Goal: Navigation & Orientation: Find specific page/section

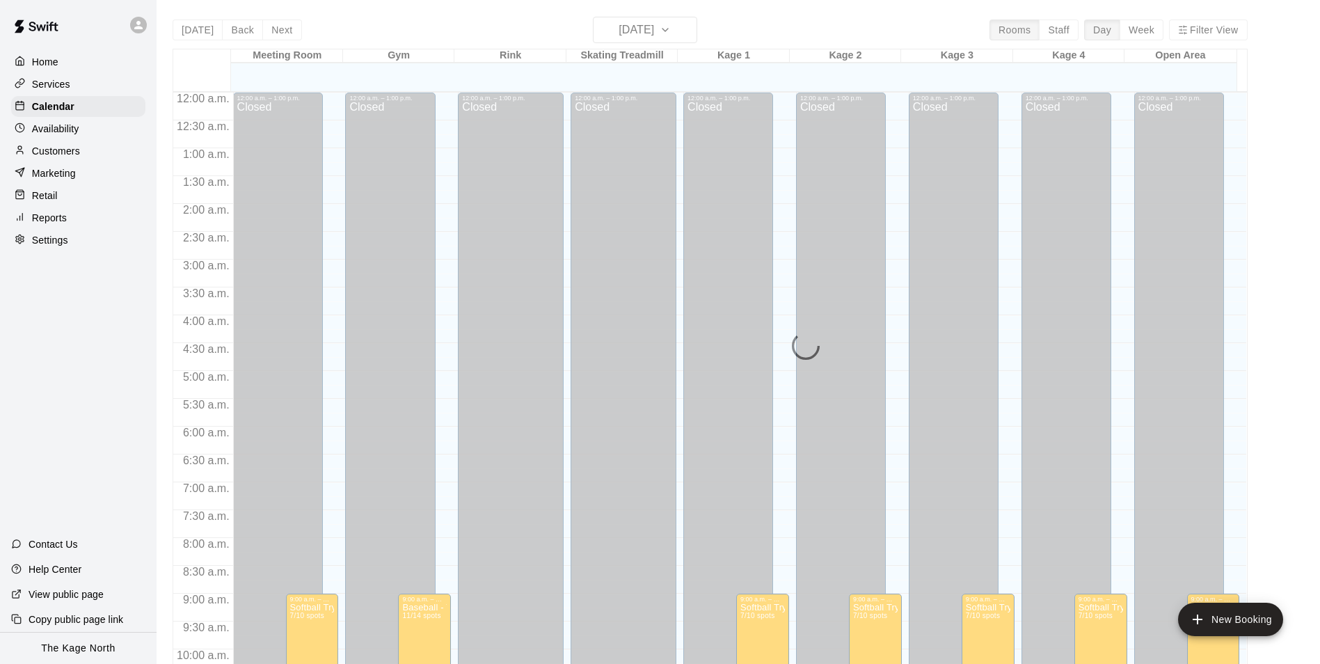
scroll to position [638, 0]
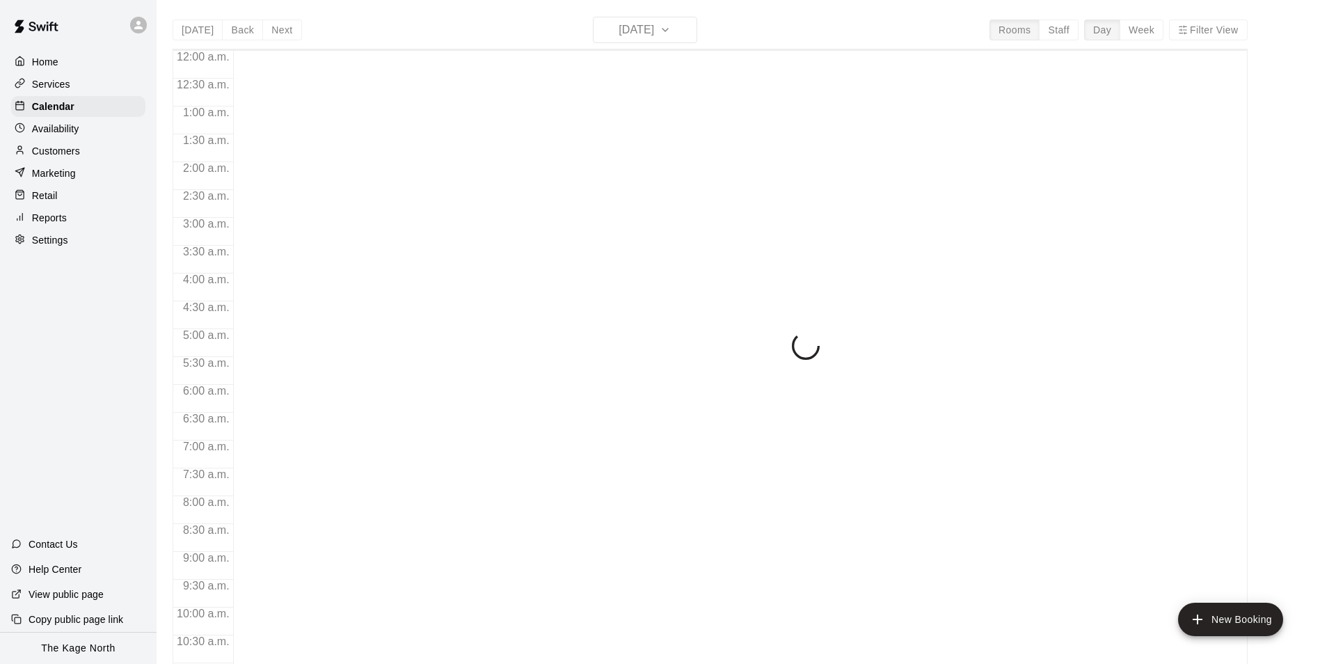
scroll to position [707, 0]
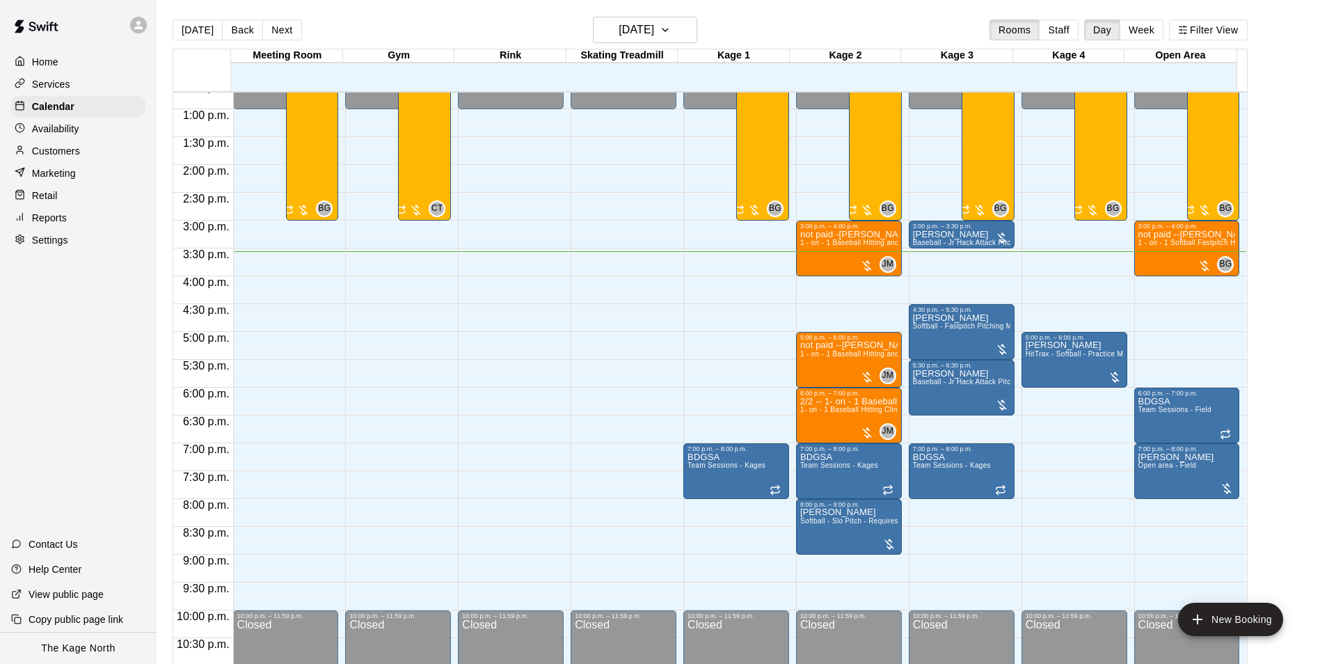
click at [434, 19] on div "[DATE] Back [DATE][DATE] Rooms Staff Day Week Filter View" at bounding box center [710, 33] width 1075 height 32
click at [402, 35] on div "[DATE] Back [DATE][DATE] Rooms Staff Day Week Filter View" at bounding box center [710, 33] width 1075 height 32
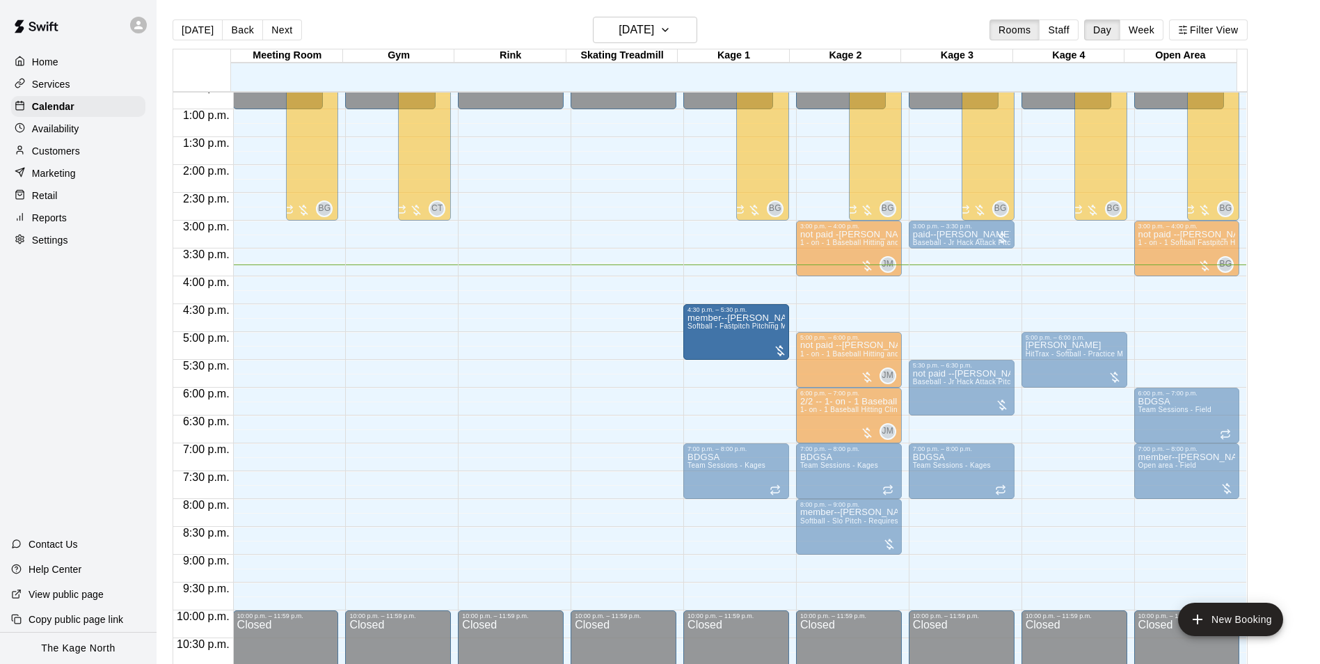
drag, startPoint x: 970, startPoint y: 329, endPoint x: 793, endPoint y: 334, distance: 176.2
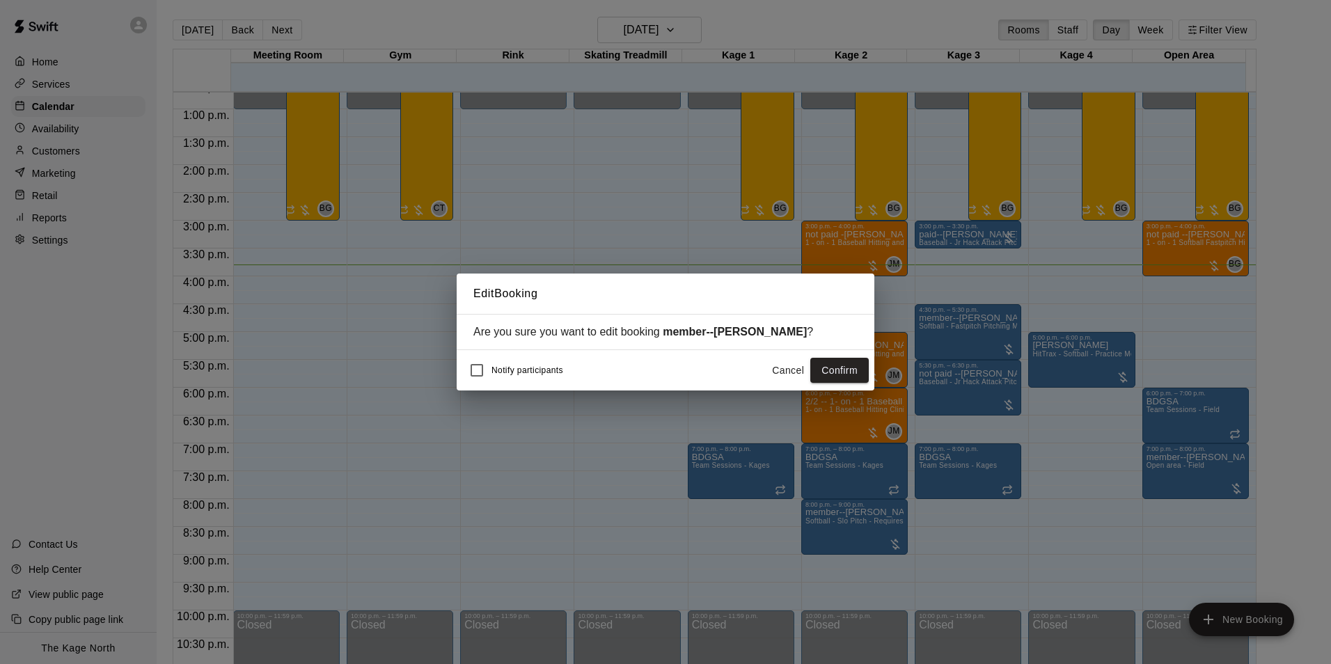
click at [831, 372] on button "Confirm" at bounding box center [839, 371] width 58 height 26
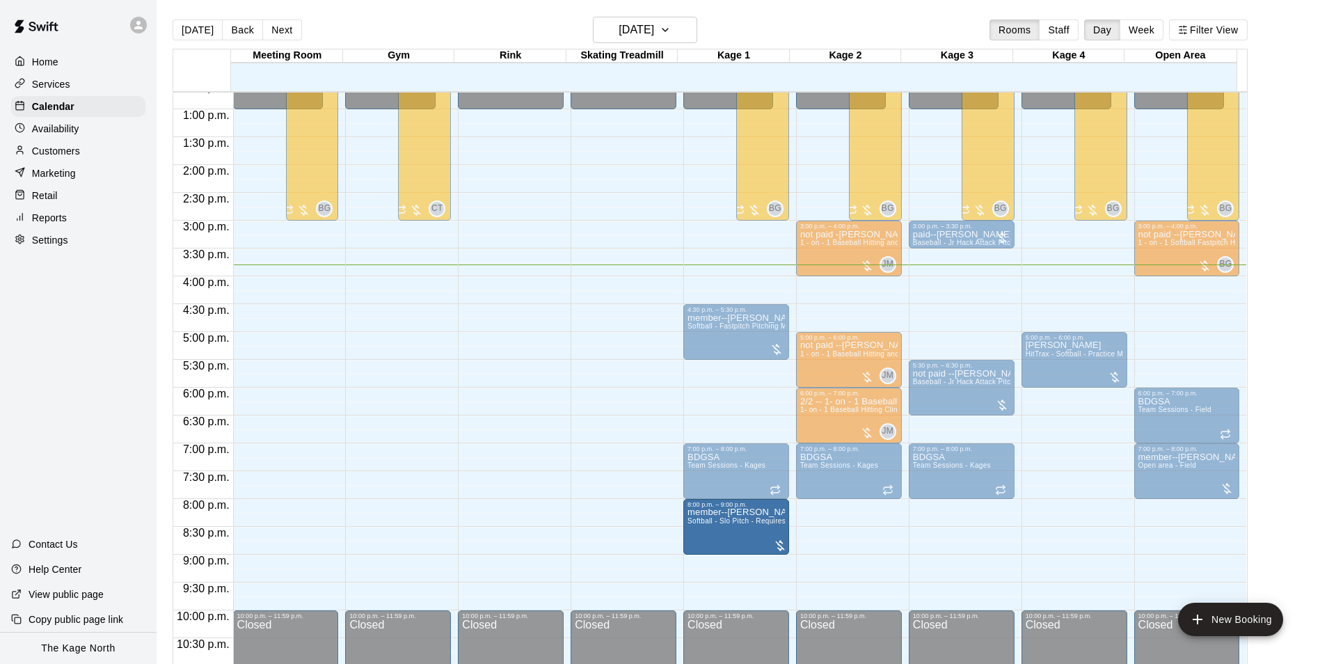
drag, startPoint x: 855, startPoint y: 533, endPoint x: 790, endPoint y: 535, distance: 65.4
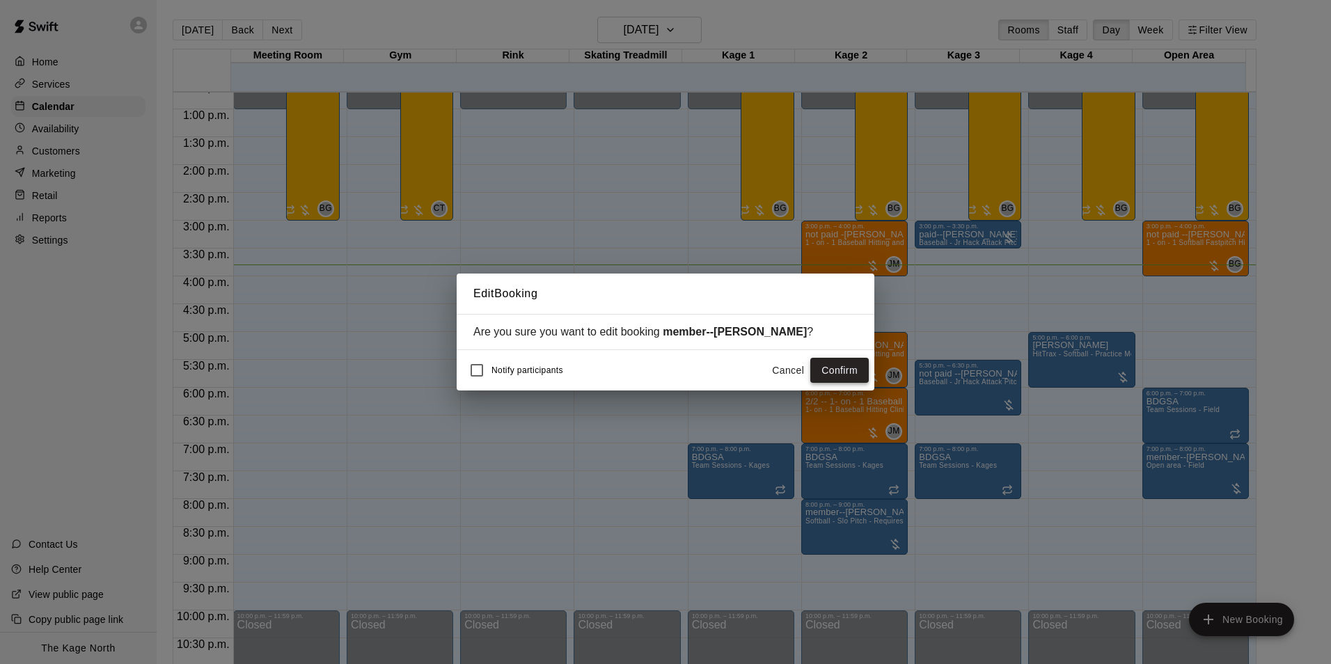
click at [843, 377] on button "Confirm" at bounding box center [839, 371] width 58 height 26
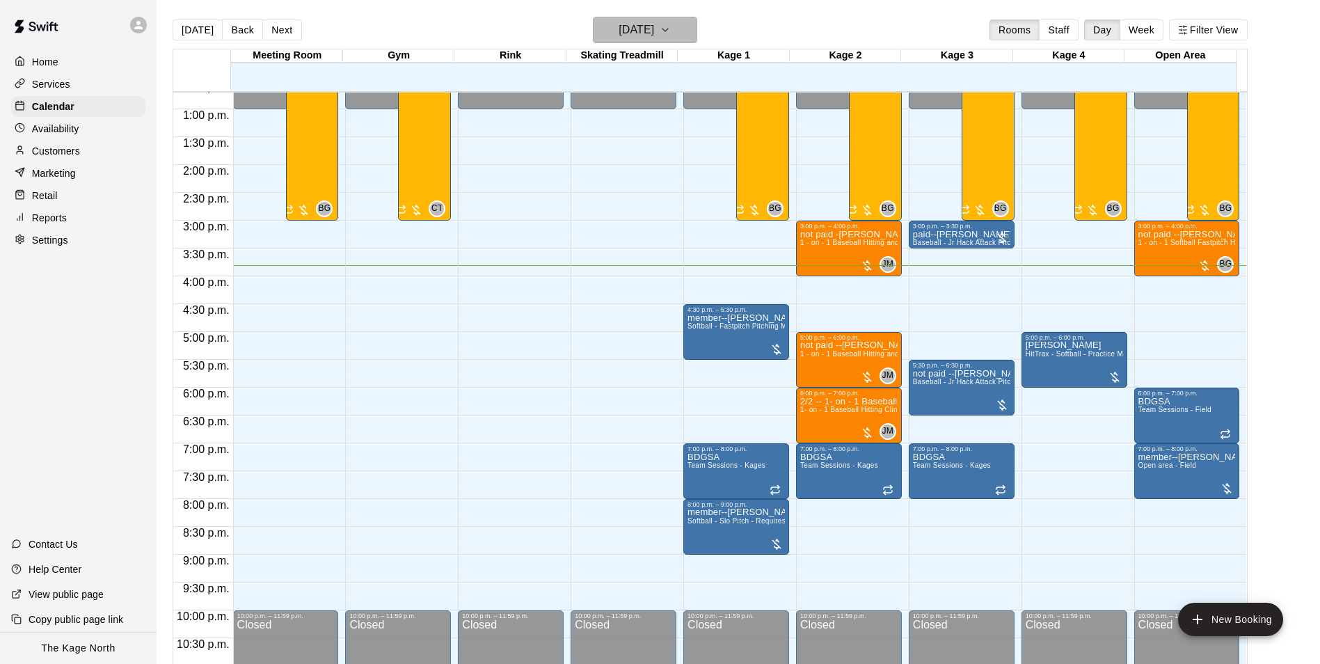
click at [654, 32] on h6 "[DATE]" at bounding box center [636, 29] width 35 height 19
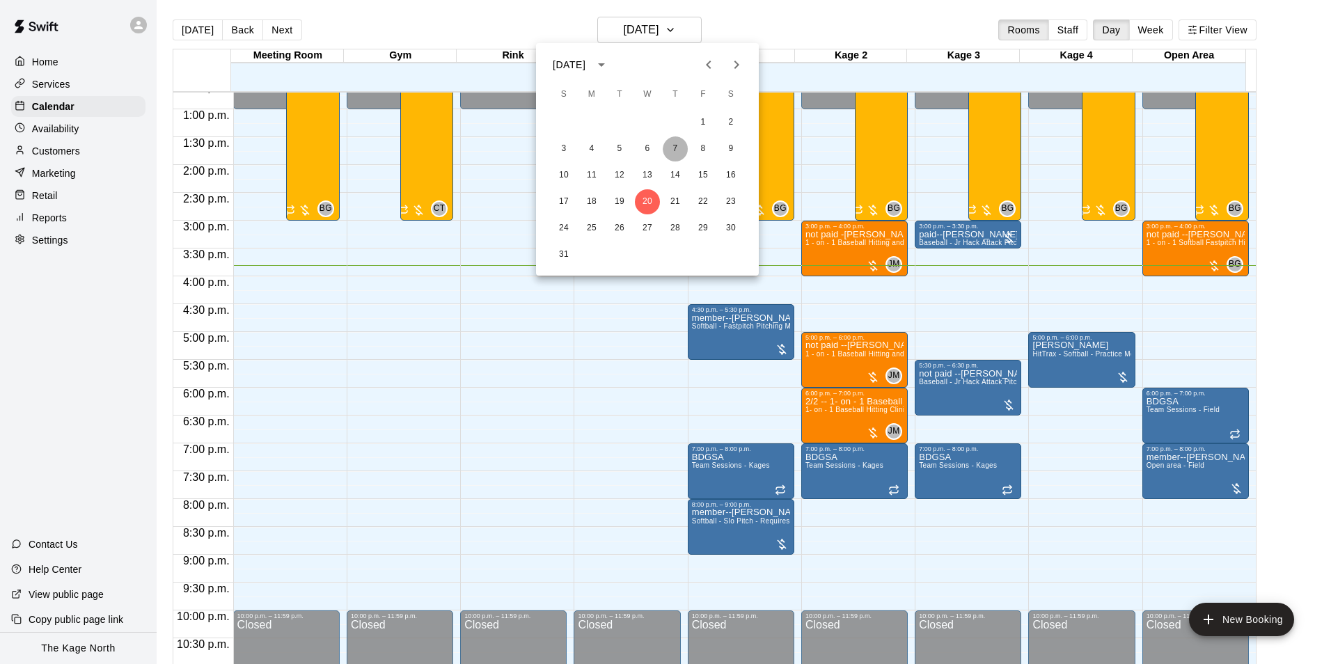
click at [677, 154] on button "7" at bounding box center [675, 148] width 25 height 25
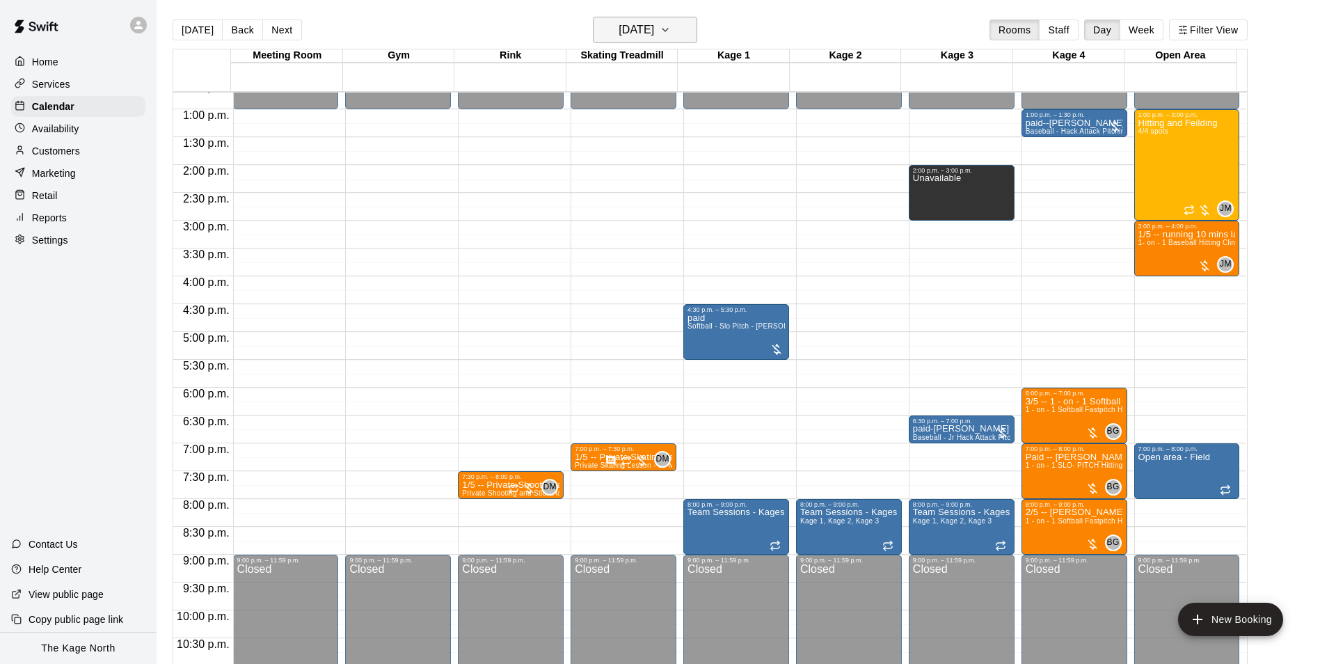
click at [654, 31] on h6 "[DATE]" at bounding box center [636, 29] width 35 height 19
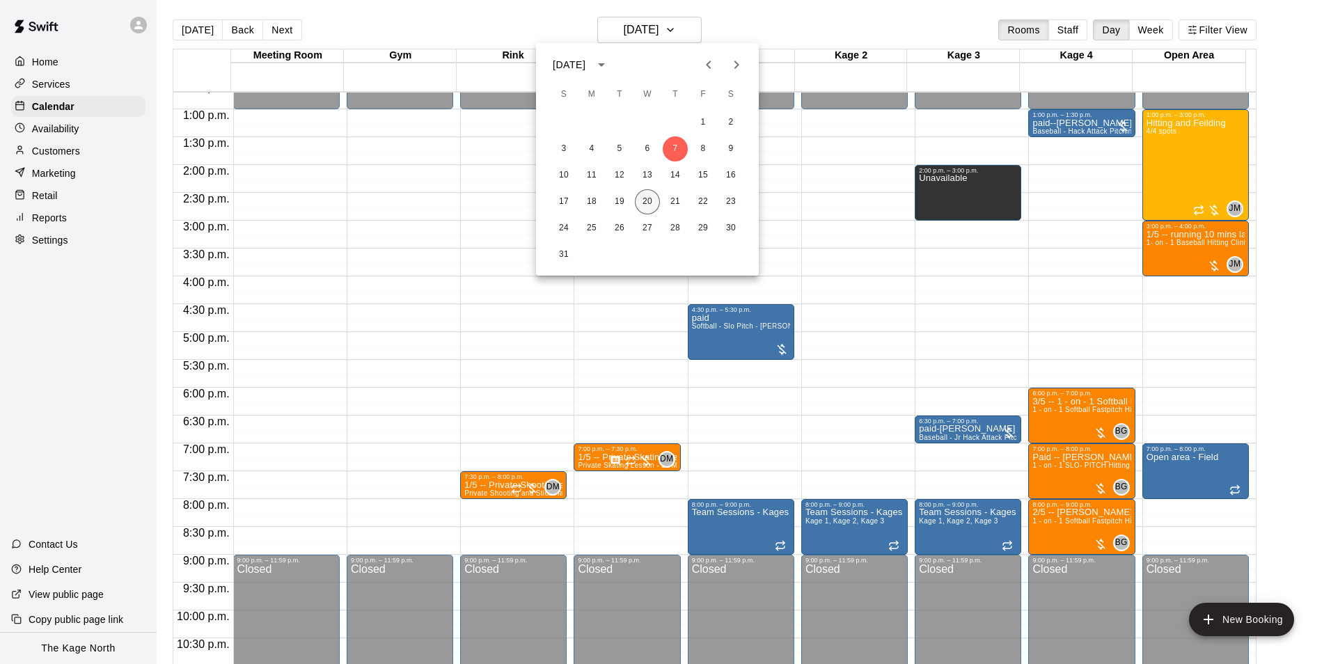
click at [647, 202] on button "20" at bounding box center [647, 201] width 25 height 25
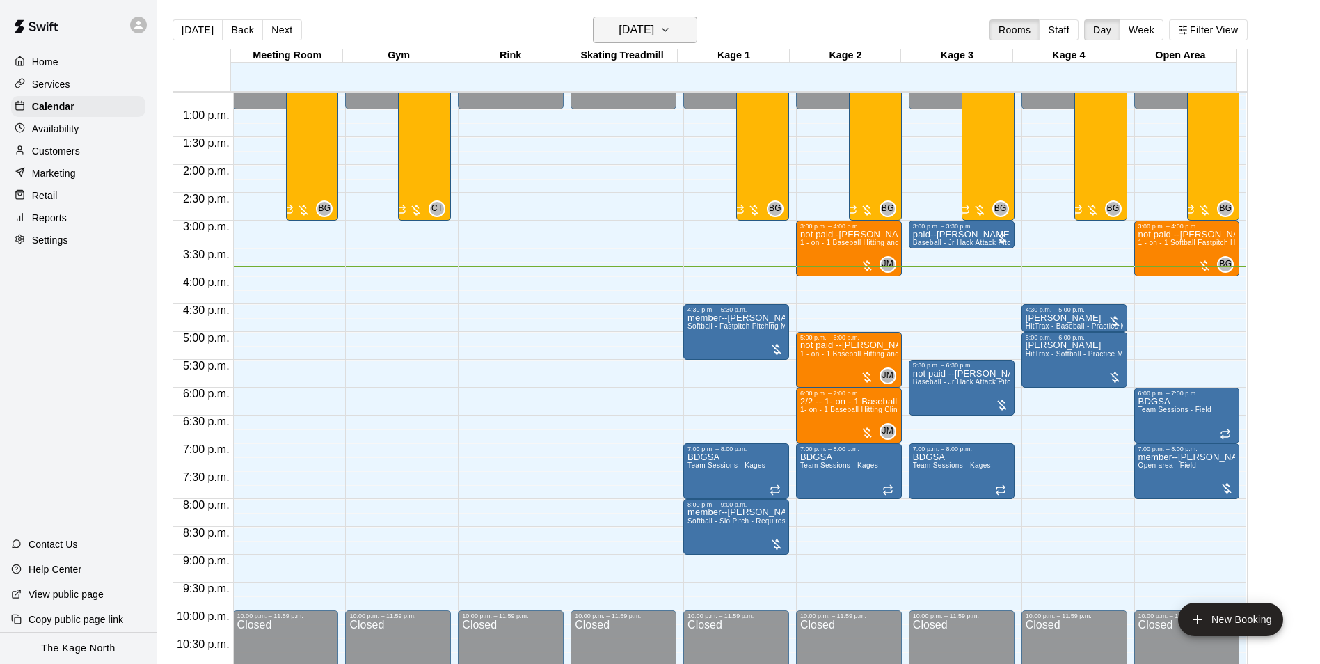
click at [690, 29] on button "[DATE]" at bounding box center [645, 30] width 104 height 26
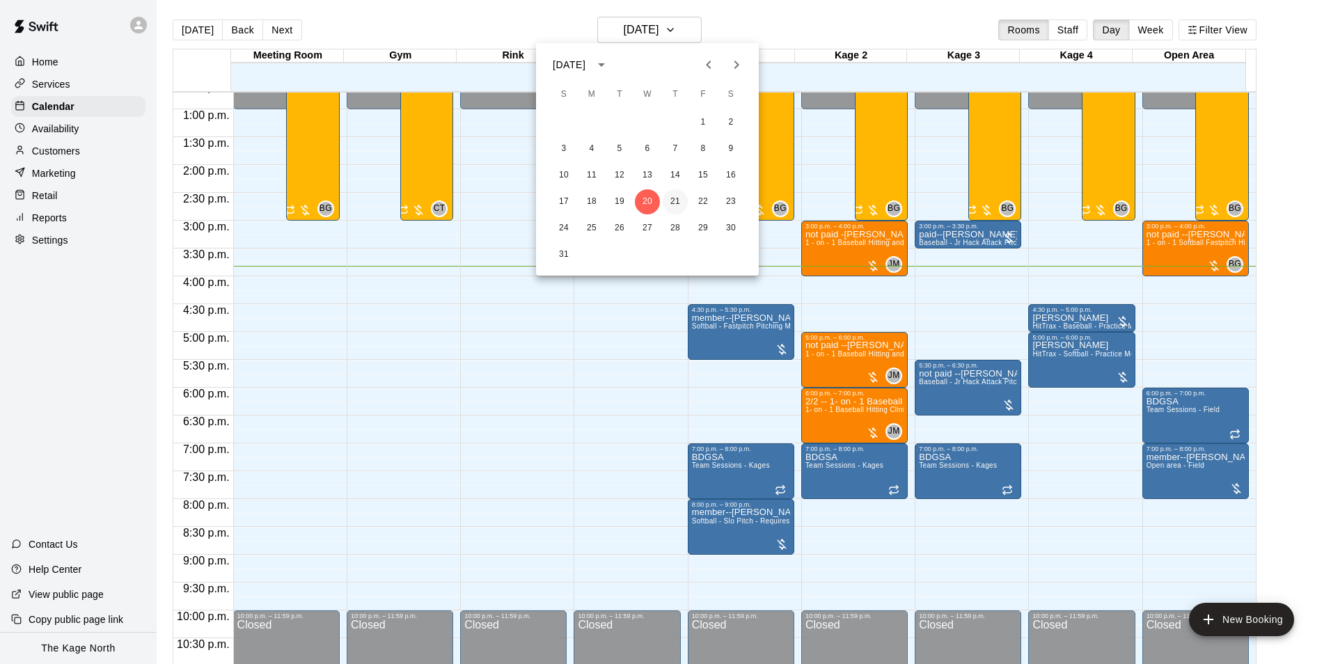
click at [679, 200] on button "21" at bounding box center [675, 201] width 25 height 25
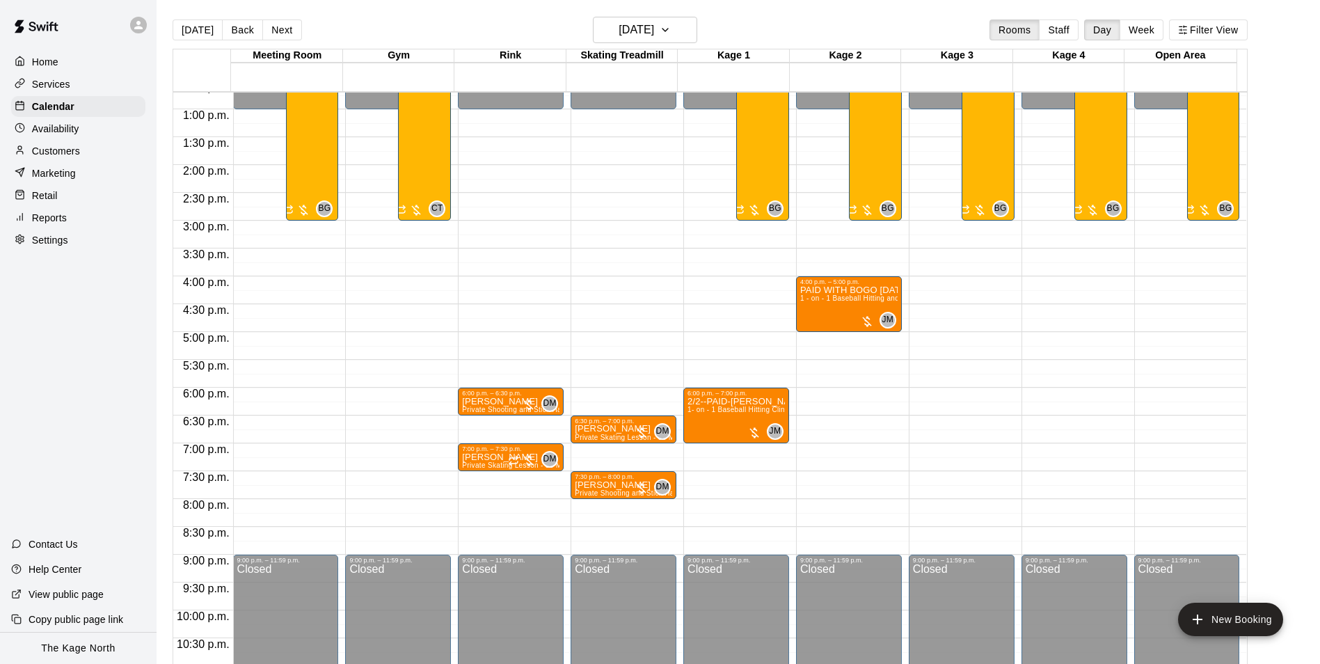
click at [399, 24] on div "[DATE] Back [DATE][DATE] Rooms Staff Day Week Filter View" at bounding box center [710, 33] width 1075 height 32
click at [654, 29] on h6 "[DATE]" at bounding box center [636, 29] width 35 height 19
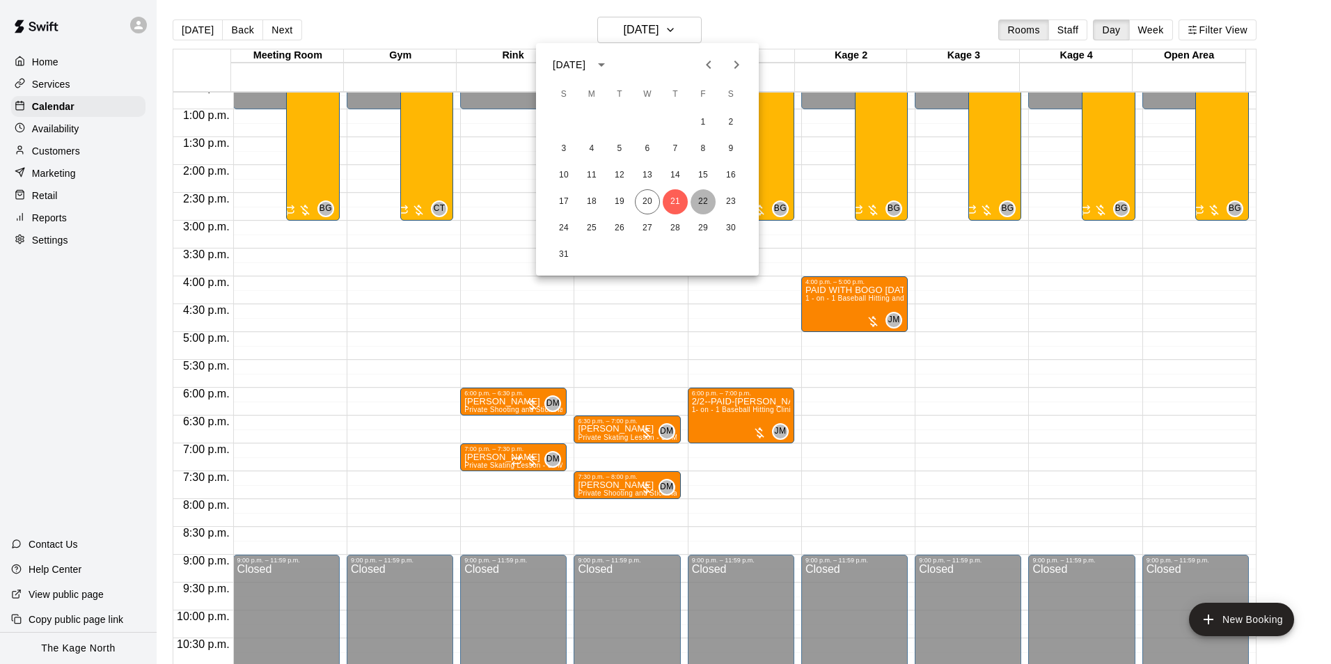
click at [695, 200] on button "22" at bounding box center [702, 201] width 25 height 25
click at [702, 203] on button "22" at bounding box center [702, 201] width 25 height 25
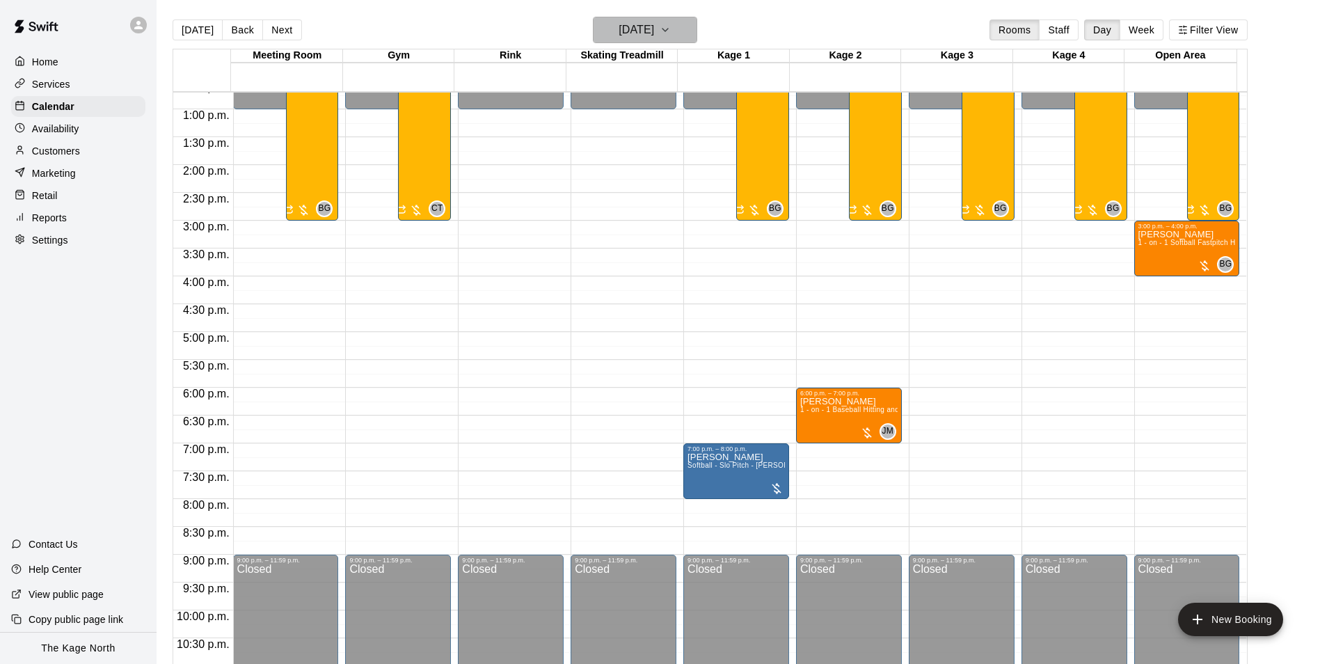
click at [654, 29] on h6 "[DATE]" at bounding box center [636, 29] width 35 height 19
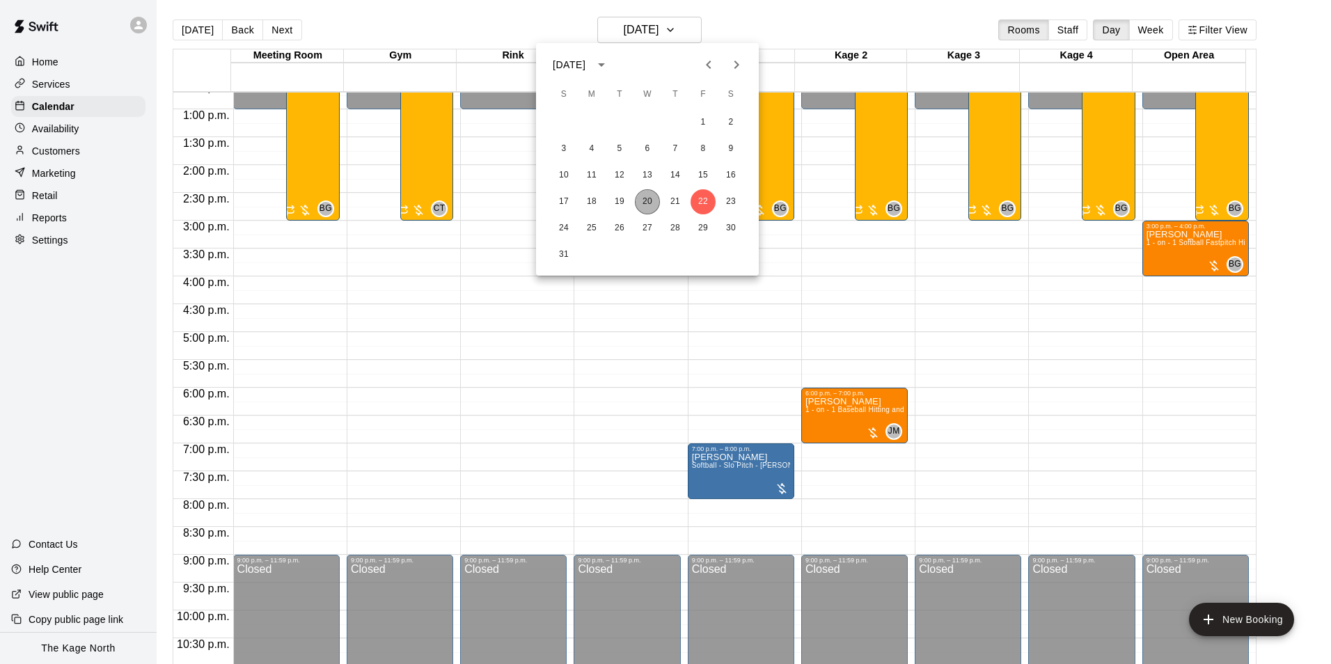
click at [640, 203] on button "20" at bounding box center [647, 201] width 25 height 25
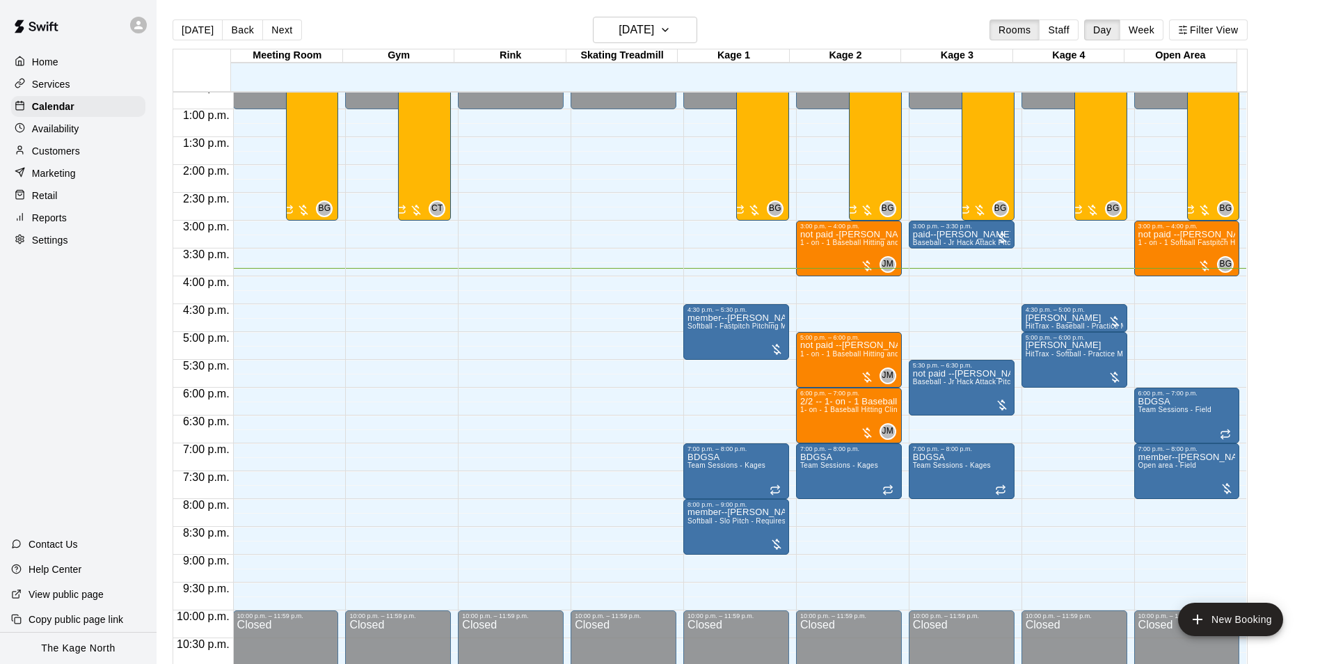
click at [65, 152] on p "Customers" at bounding box center [56, 151] width 48 height 14
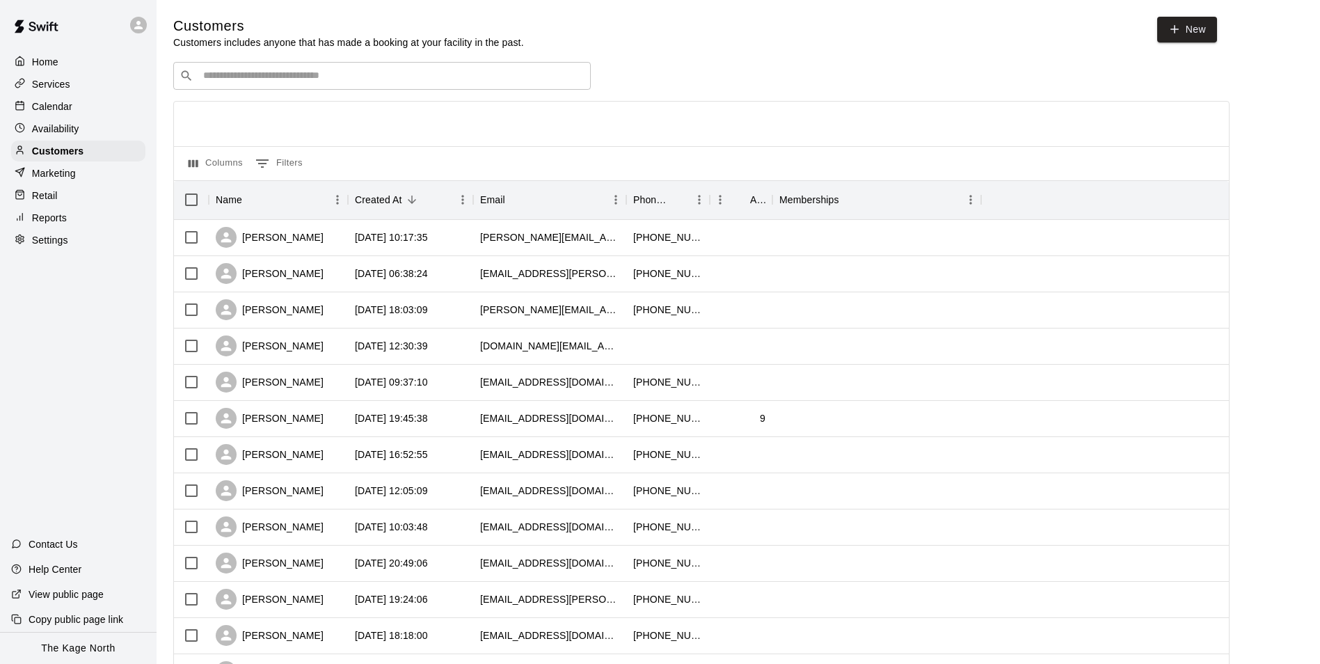
click at [58, 106] on p "Calendar" at bounding box center [52, 107] width 40 height 14
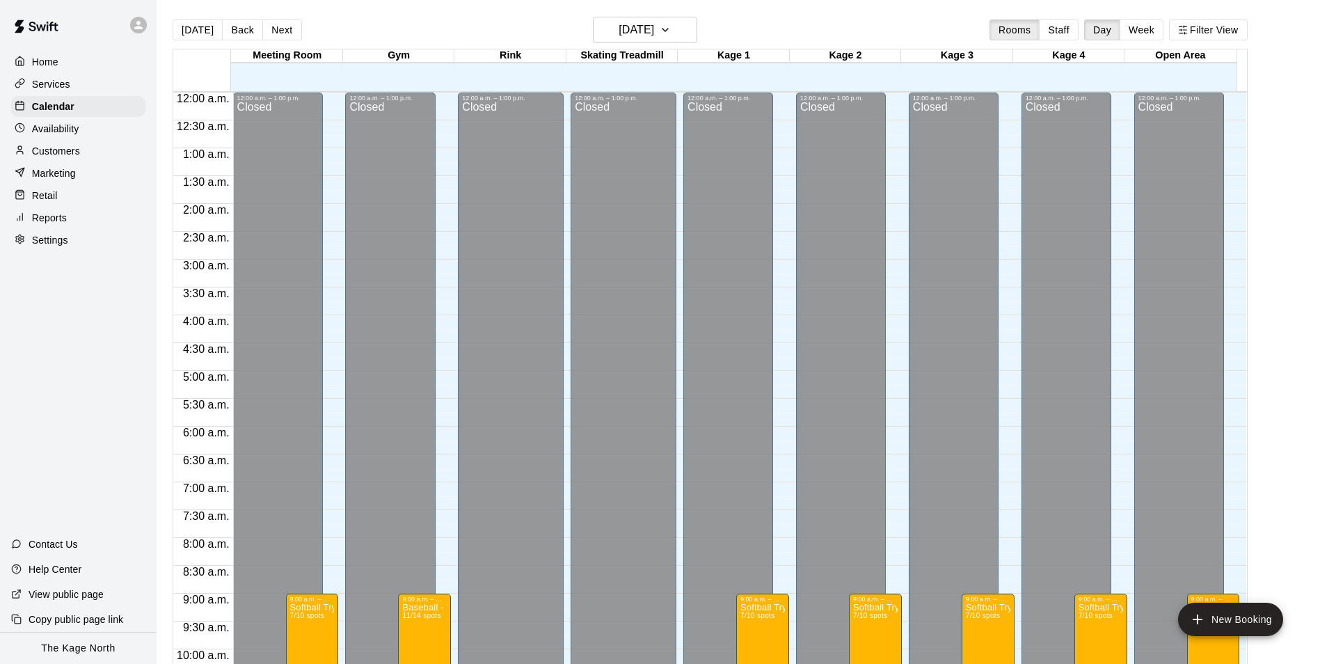
scroll to position [707, 0]
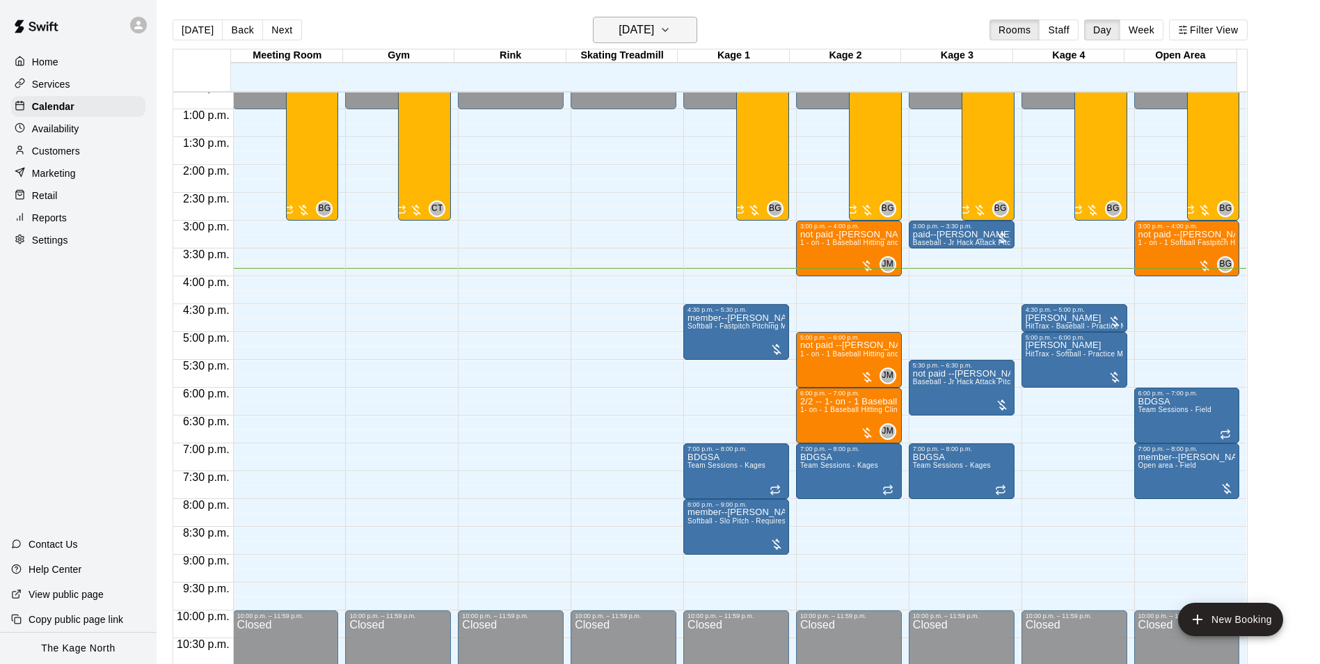
click at [654, 34] on h6 "[DATE]" at bounding box center [636, 29] width 35 height 19
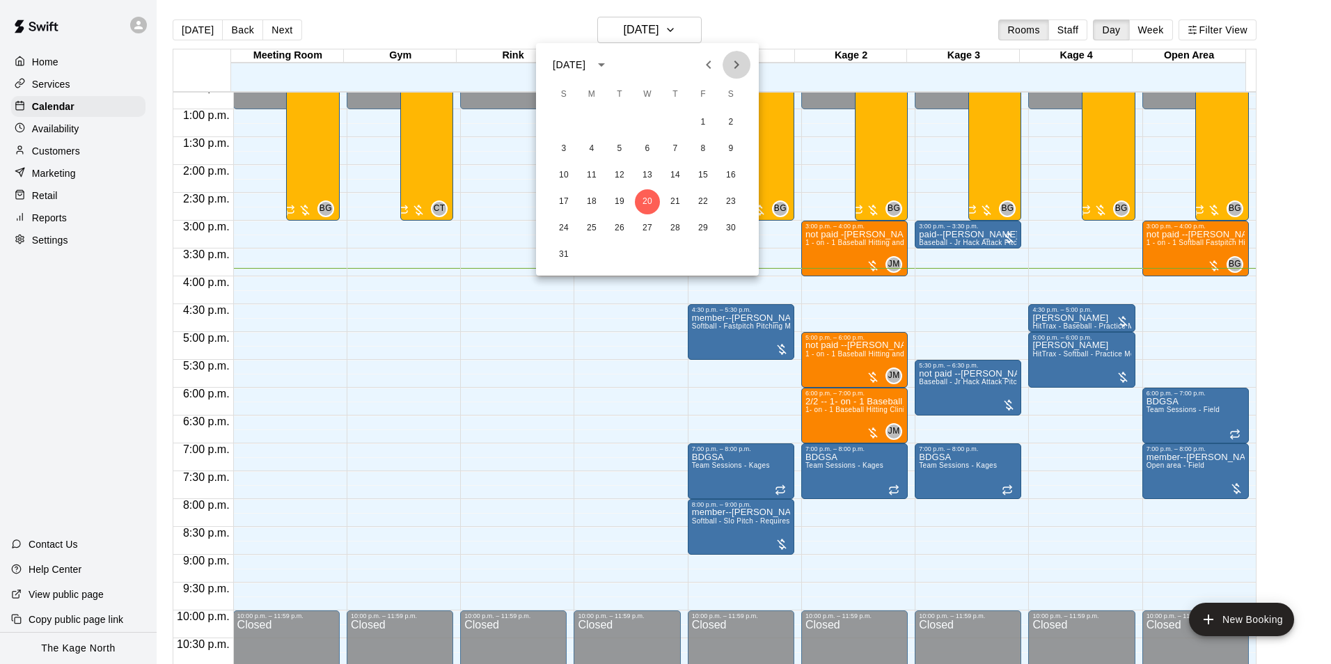
click at [736, 65] on icon "Next month" at bounding box center [736, 64] width 17 height 17
click at [684, 147] on button "11" at bounding box center [675, 148] width 25 height 25
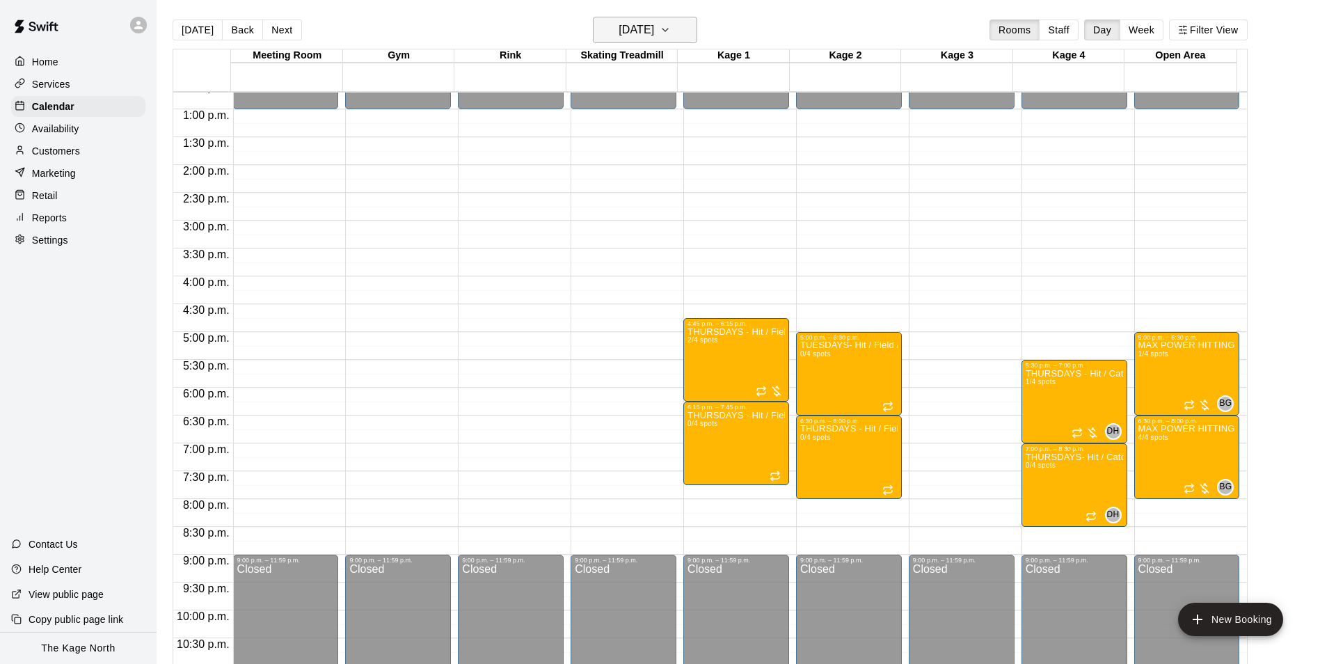
click at [684, 35] on button "[DATE]" at bounding box center [645, 30] width 104 height 26
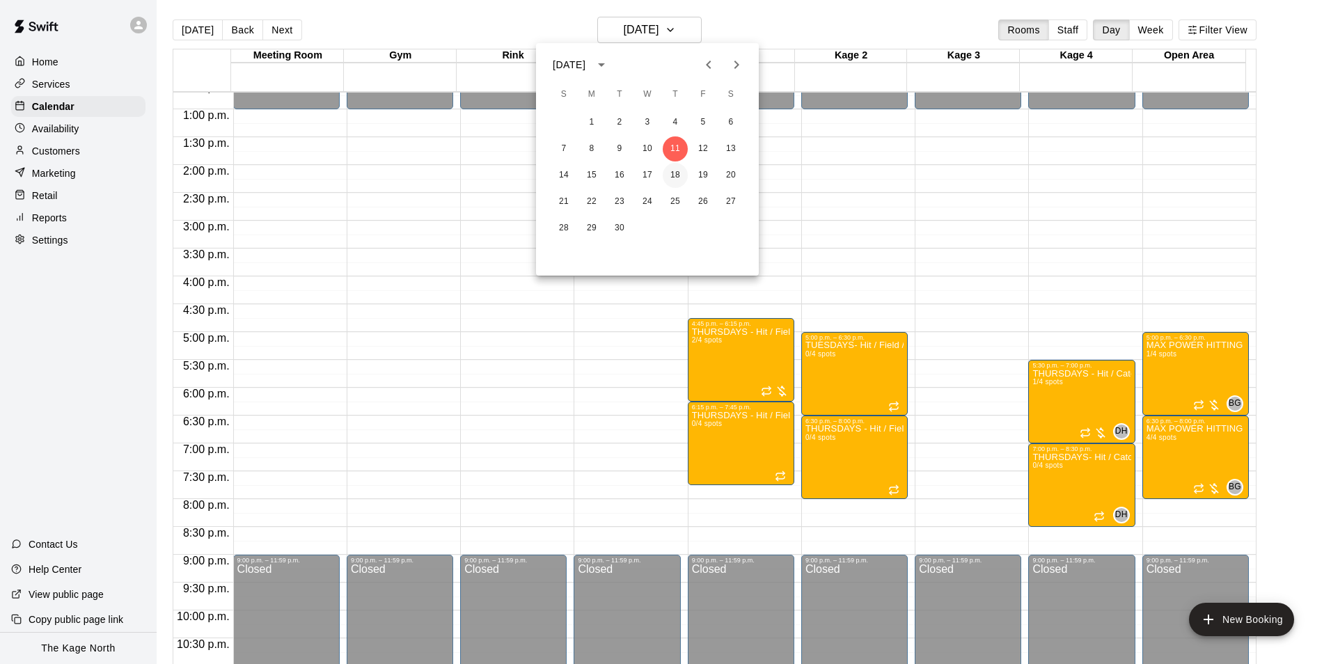
click at [677, 180] on button "18" at bounding box center [675, 175] width 25 height 25
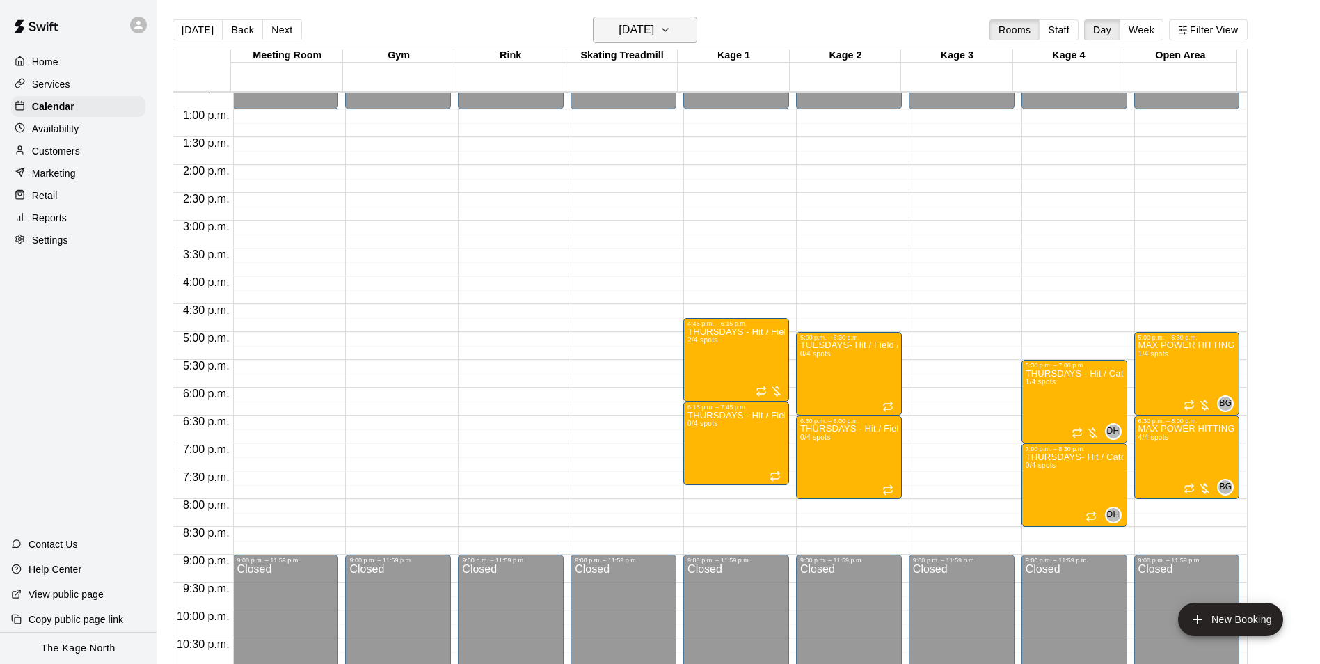
click at [654, 27] on h6 "[DATE]" at bounding box center [636, 29] width 35 height 19
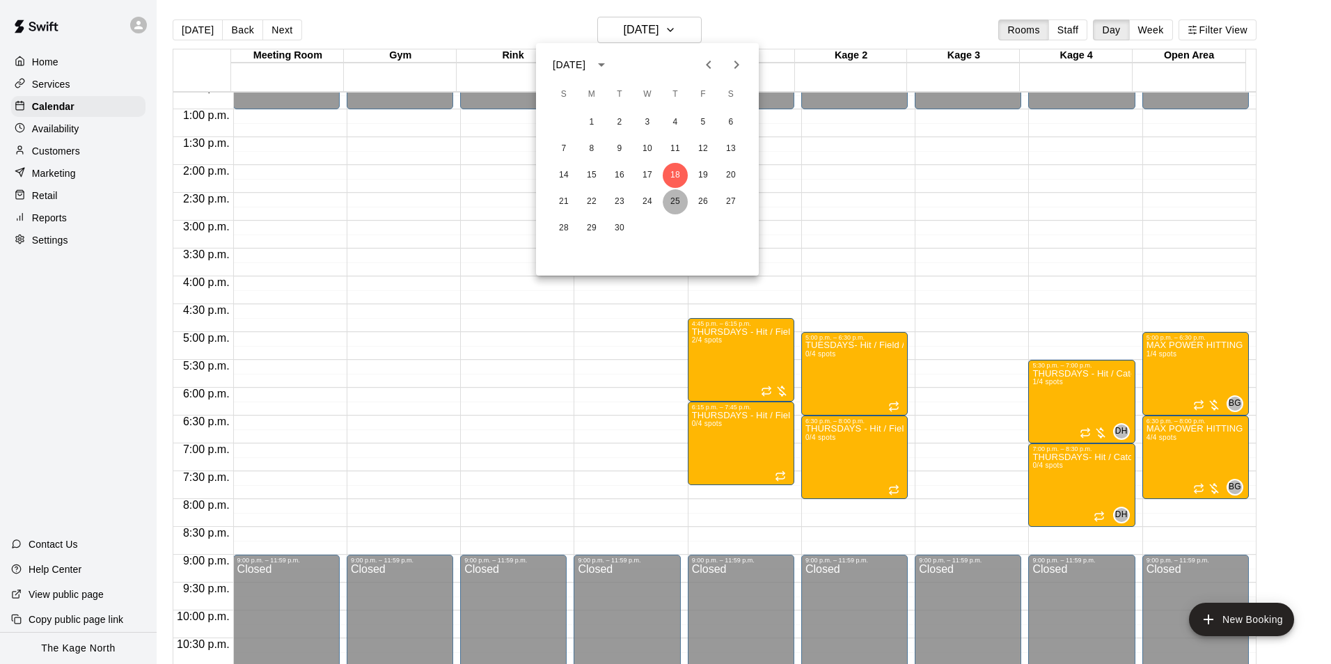
click at [674, 198] on button "25" at bounding box center [675, 201] width 25 height 25
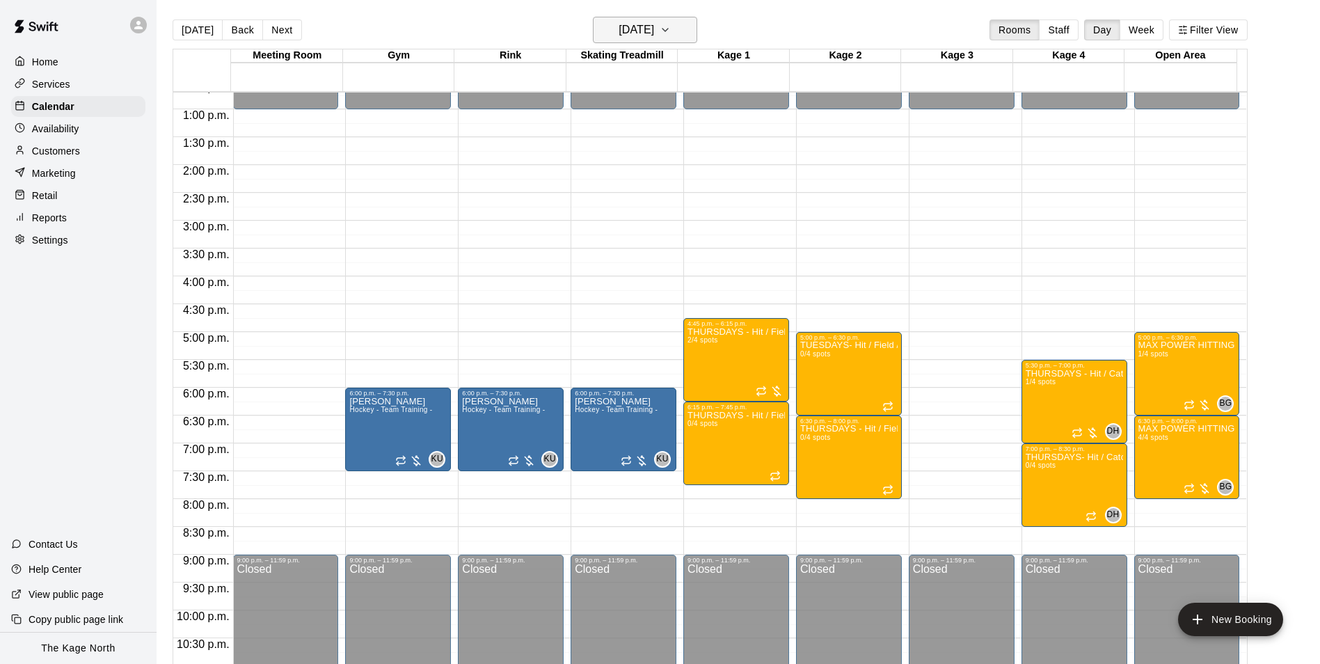
click at [654, 30] on h6 "[DATE]" at bounding box center [636, 29] width 35 height 19
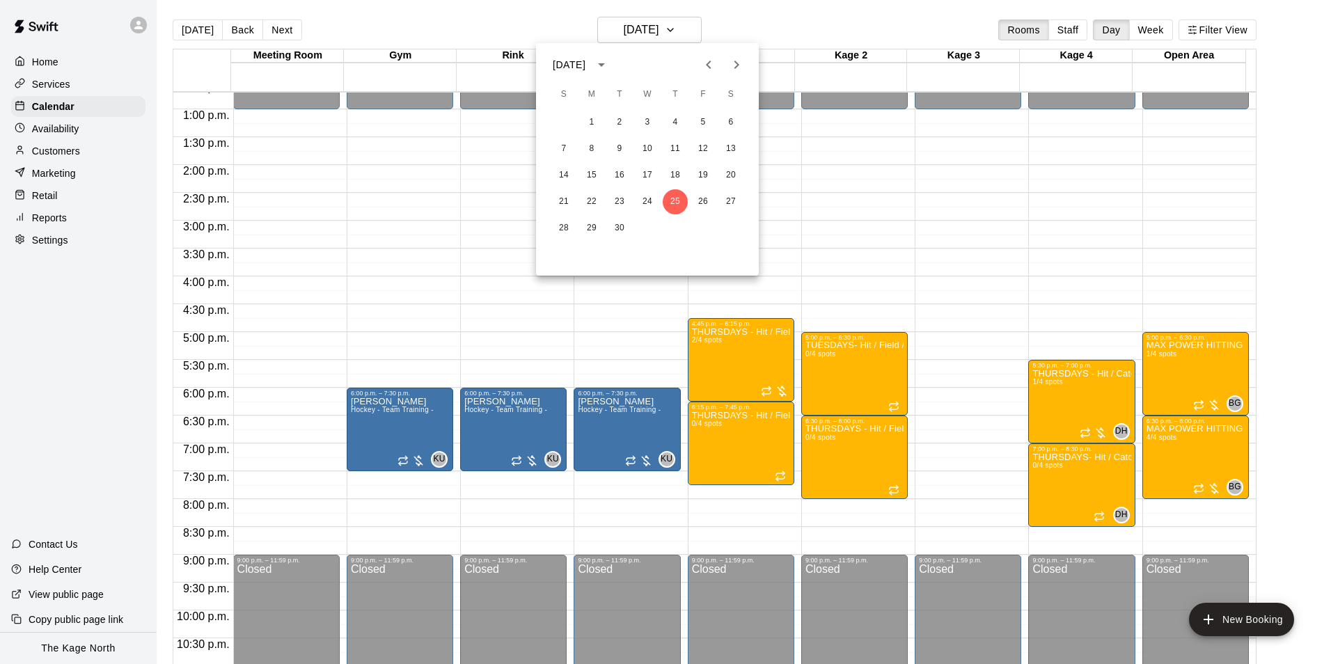
click at [754, 24] on div at bounding box center [665, 332] width 1331 height 664
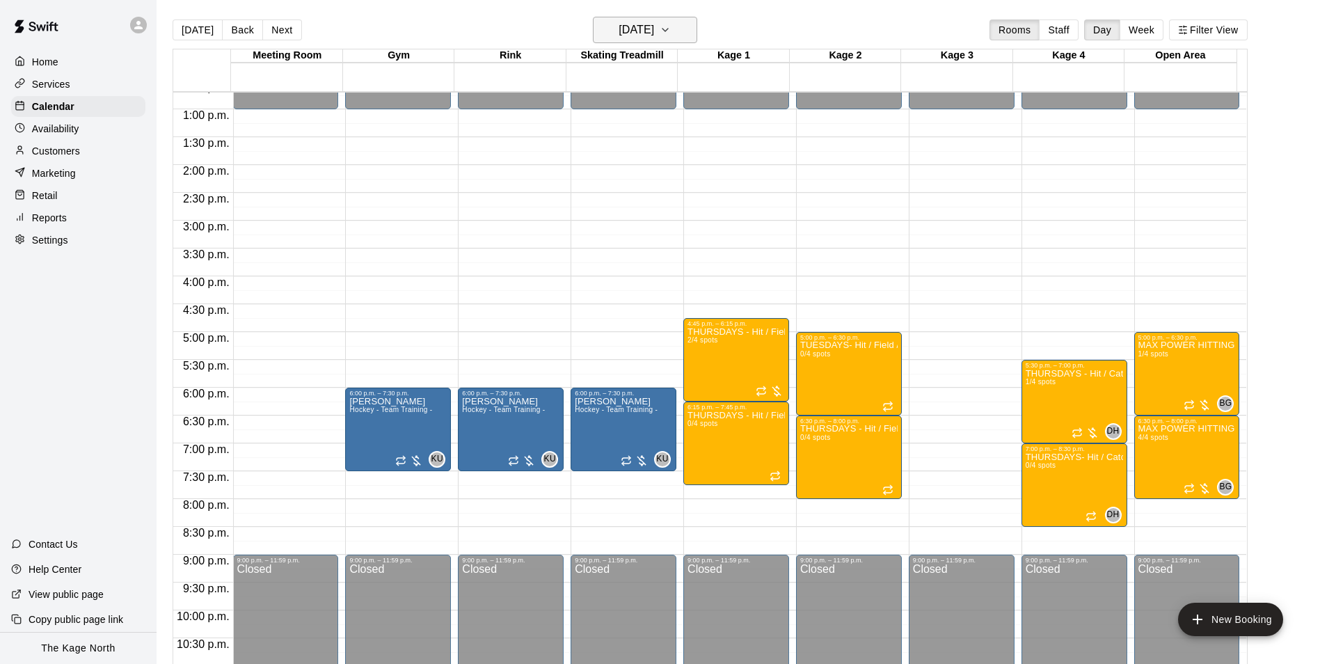
click at [671, 27] on icon "button" at bounding box center [665, 30] width 11 height 17
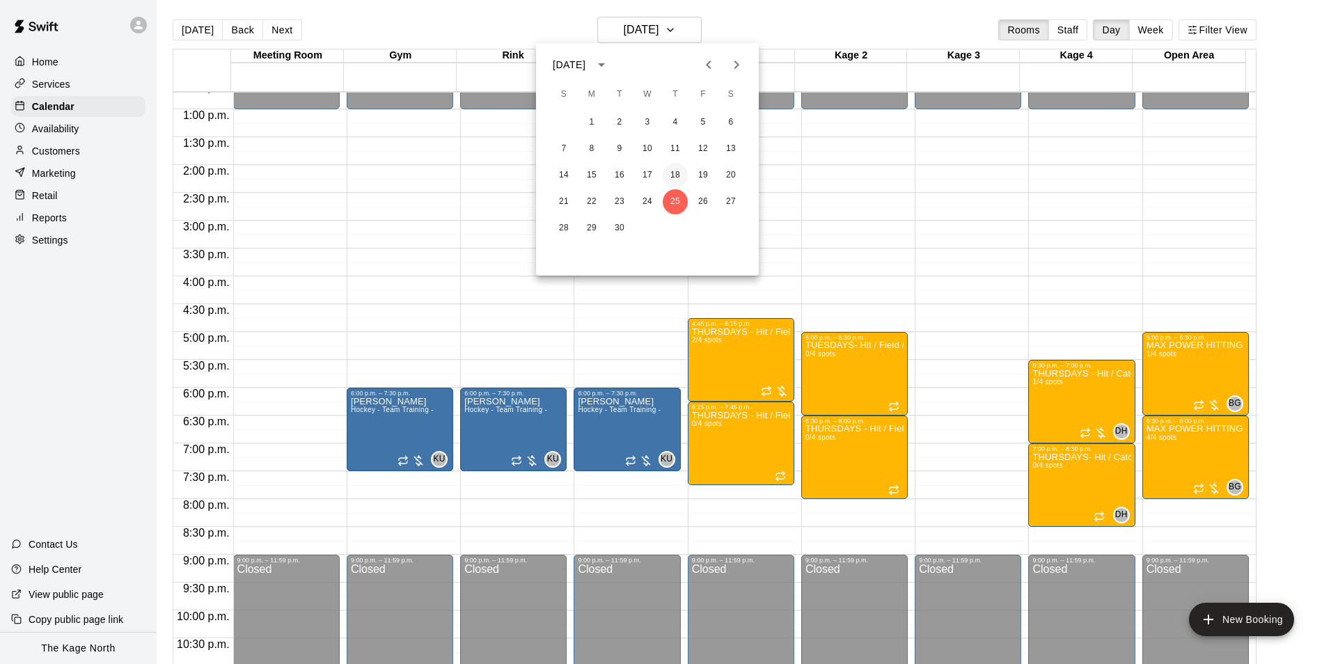
click at [677, 174] on button "18" at bounding box center [675, 175] width 25 height 25
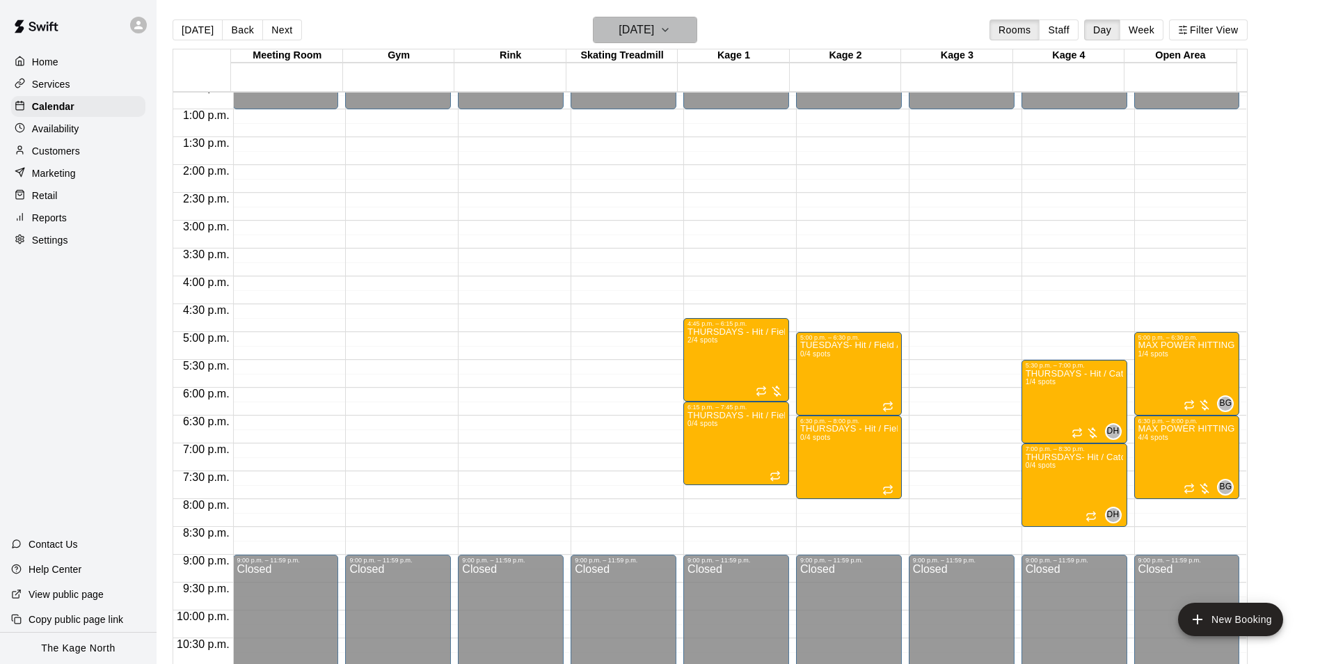
click at [654, 23] on h6 "[DATE]" at bounding box center [636, 29] width 35 height 19
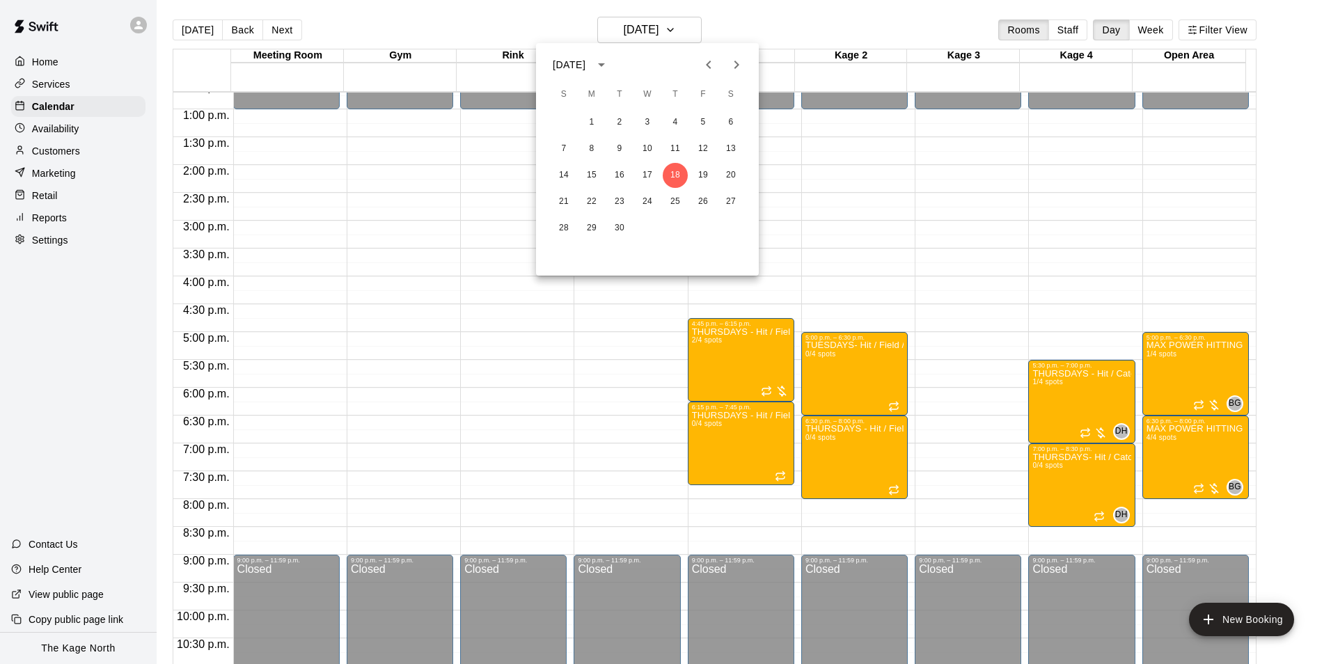
click at [491, 19] on div at bounding box center [665, 332] width 1331 height 664
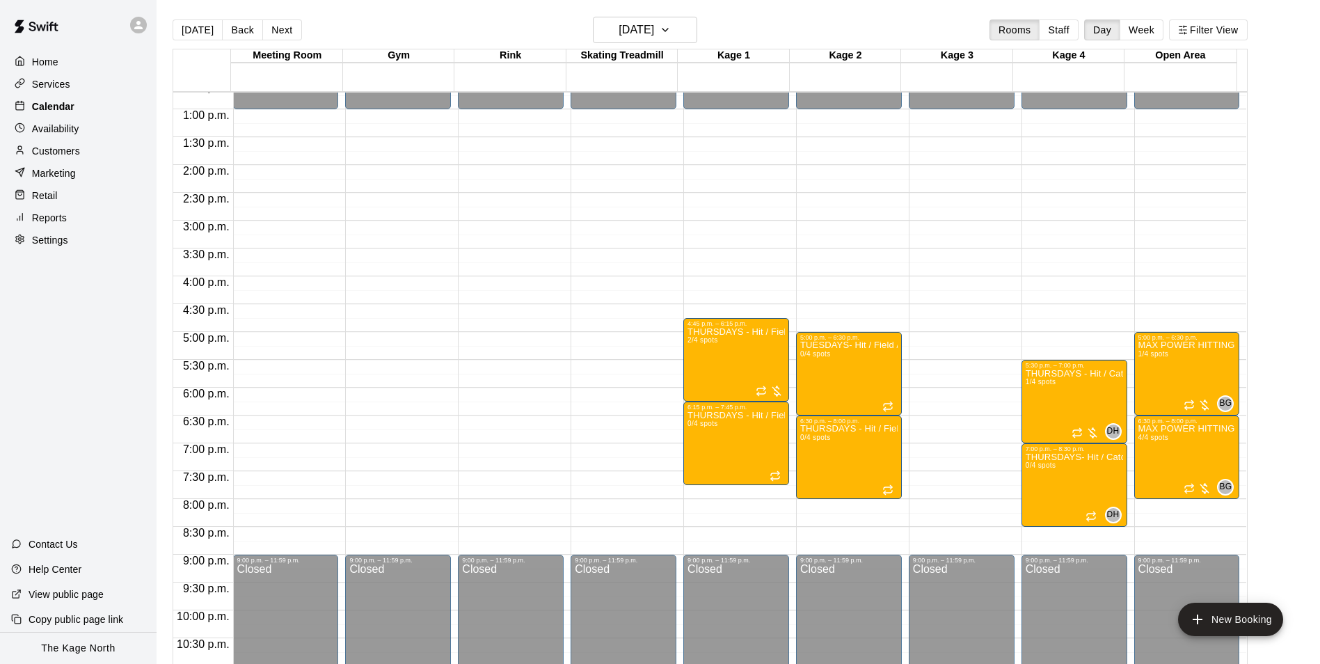
click at [59, 108] on p "Calendar" at bounding box center [53, 107] width 42 height 14
click at [654, 29] on h6 "[DATE]" at bounding box center [636, 29] width 35 height 19
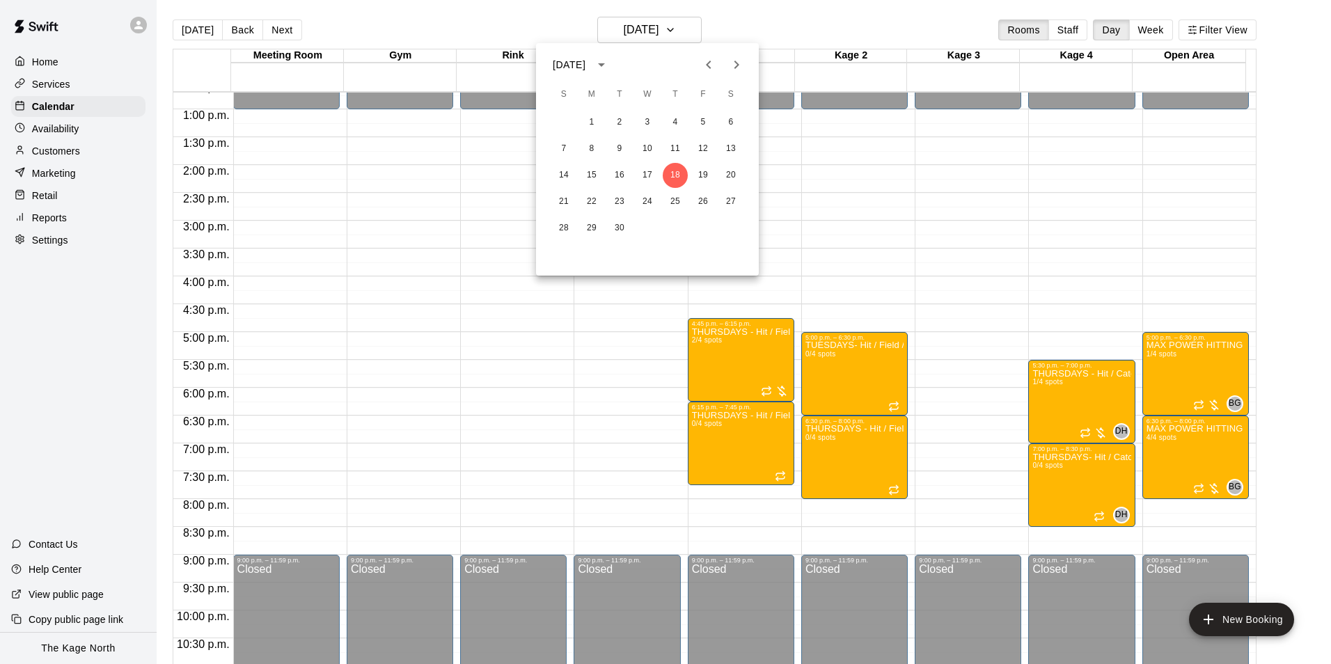
click at [747, 26] on div at bounding box center [665, 332] width 1331 height 664
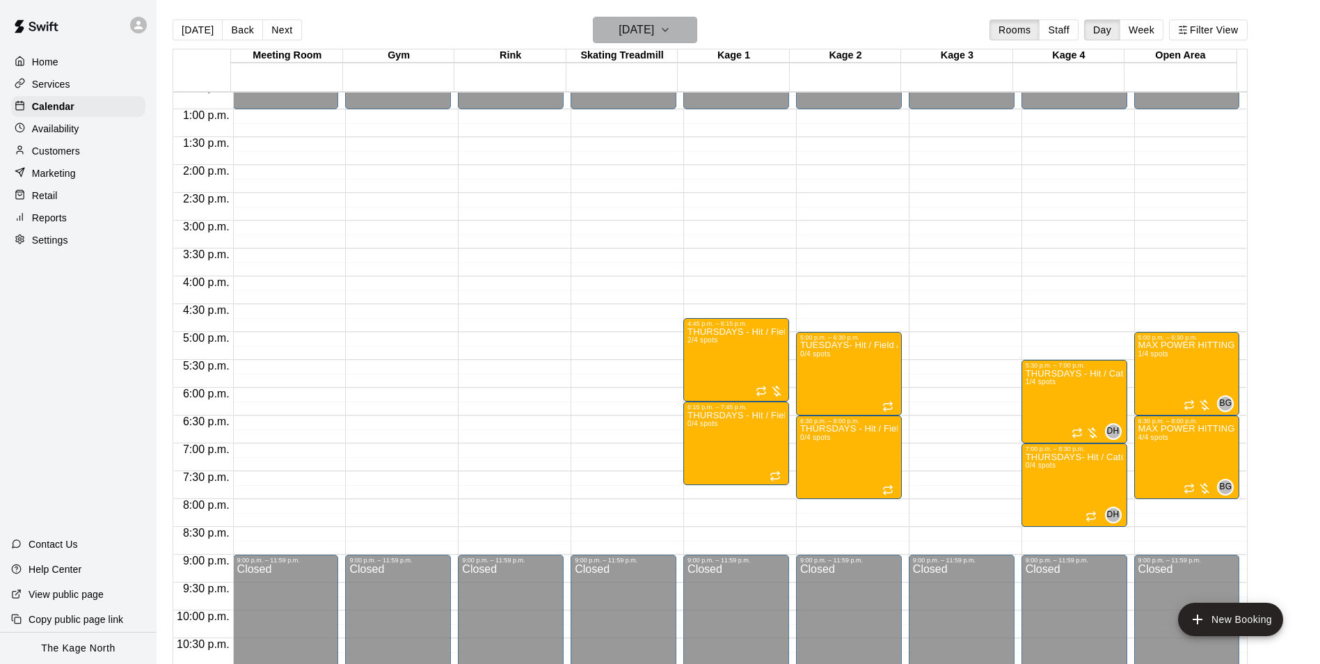
click at [654, 25] on h6 "[DATE]" at bounding box center [636, 29] width 35 height 19
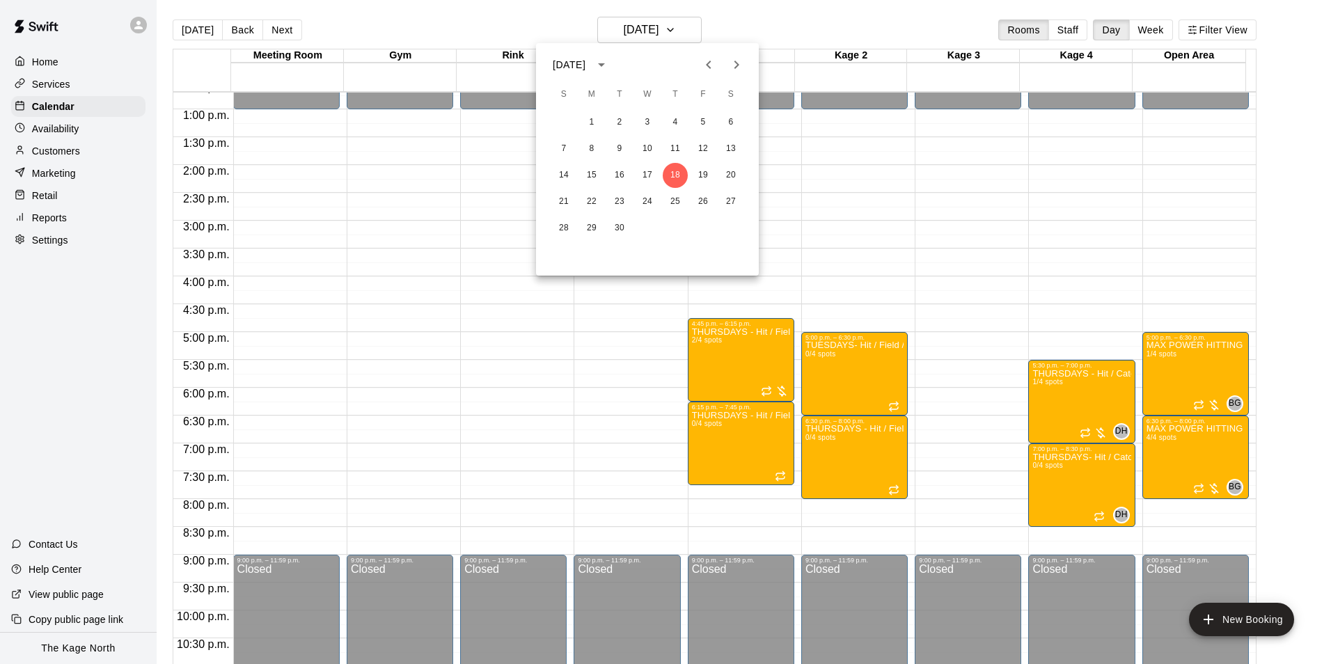
click at [749, 26] on div at bounding box center [665, 332] width 1331 height 664
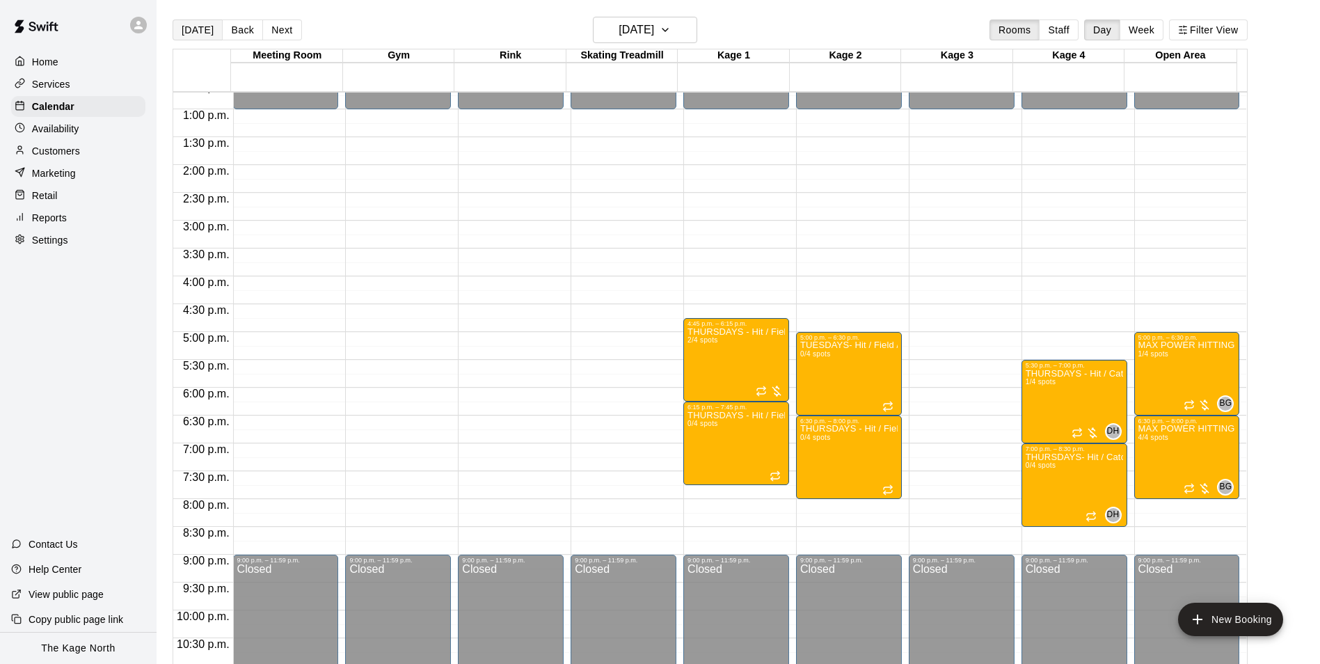
click at [200, 31] on button "[DATE]" at bounding box center [198, 29] width 50 height 21
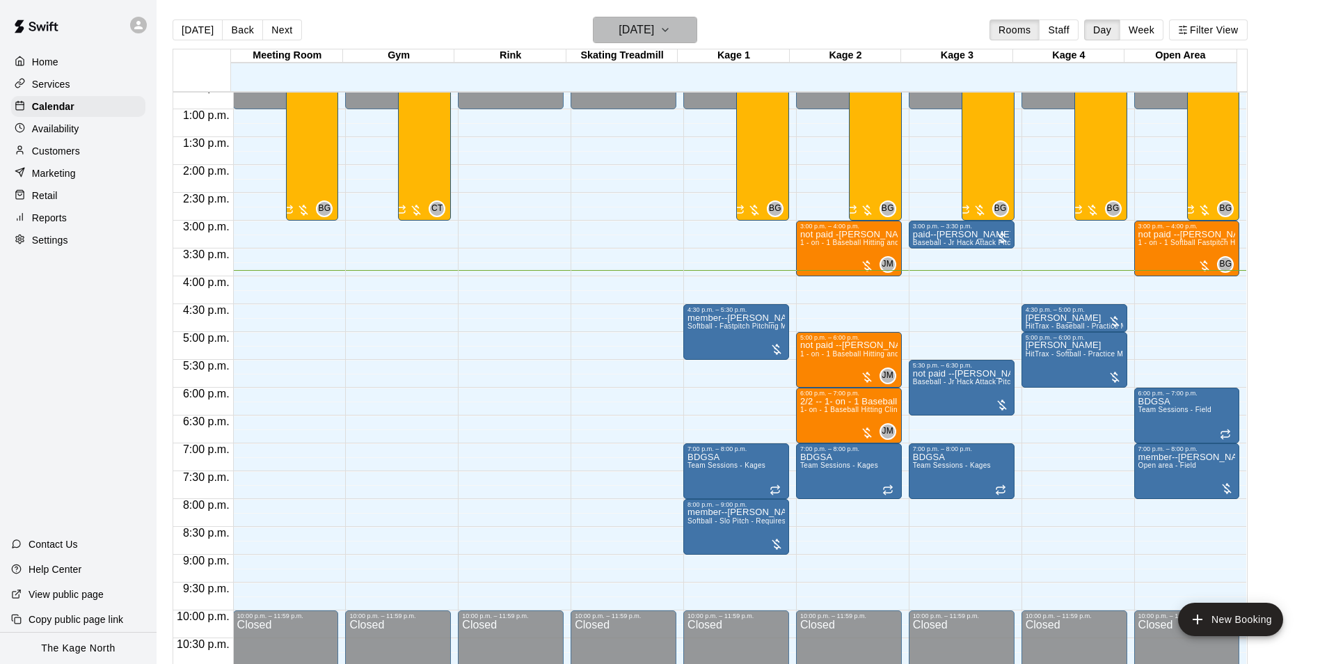
click at [671, 30] on icon "button" at bounding box center [665, 30] width 11 height 17
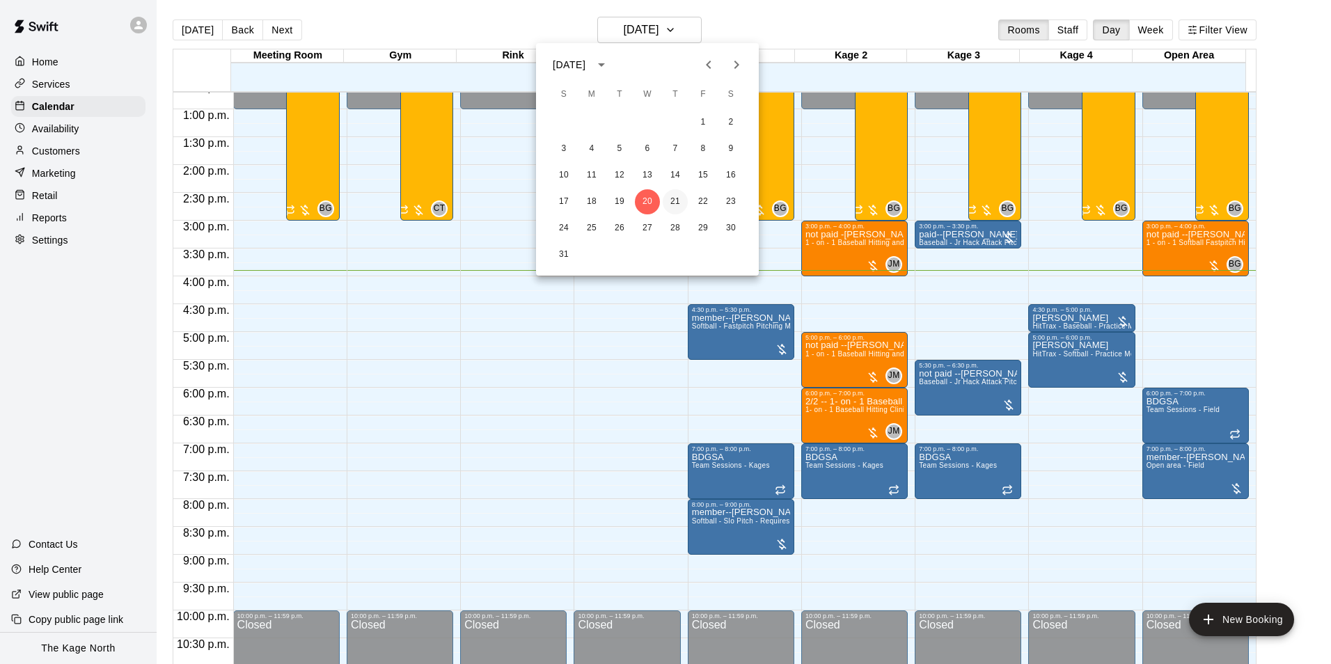
click at [677, 203] on button "21" at bounding box center [675, 201] width 25 height 25
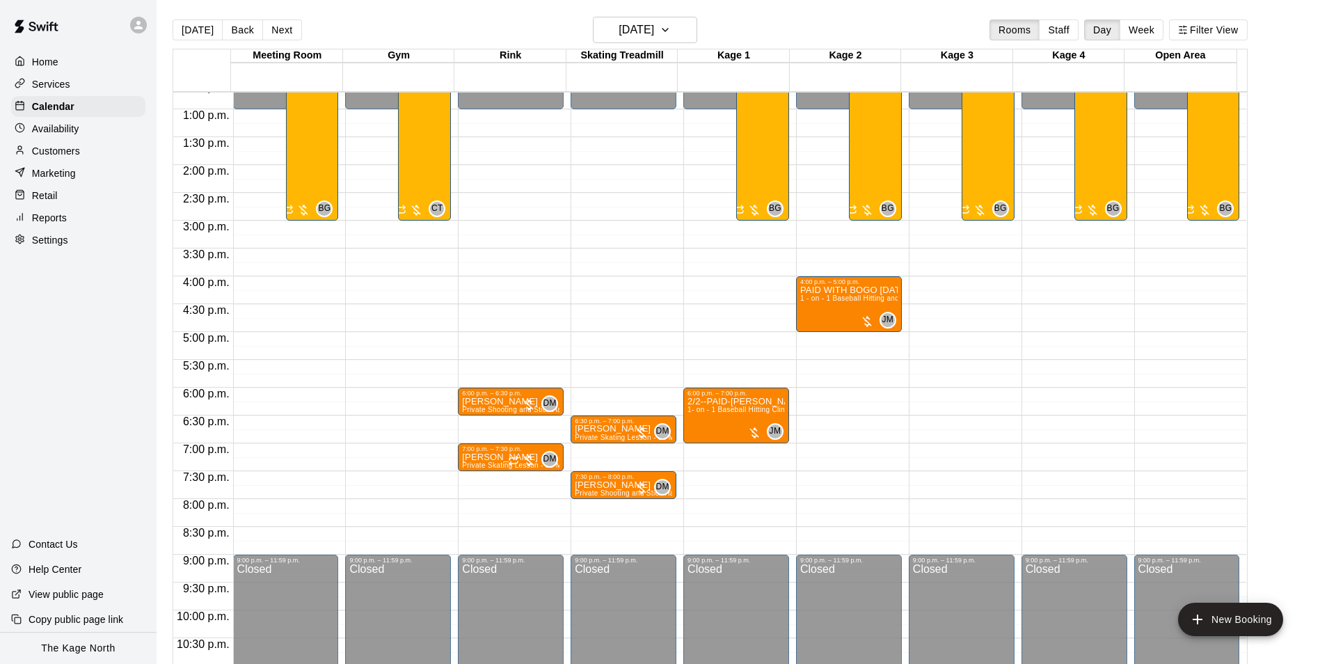
click at [507, 31] on div "[DATE] Back [DATE][DATE] Rooms Staff Day Week Filter View" at bounding box center [710, 33] width 1075 height 32
click at [671, 25] on icon "button" at bounding box center [665, 30] width 11 height 17
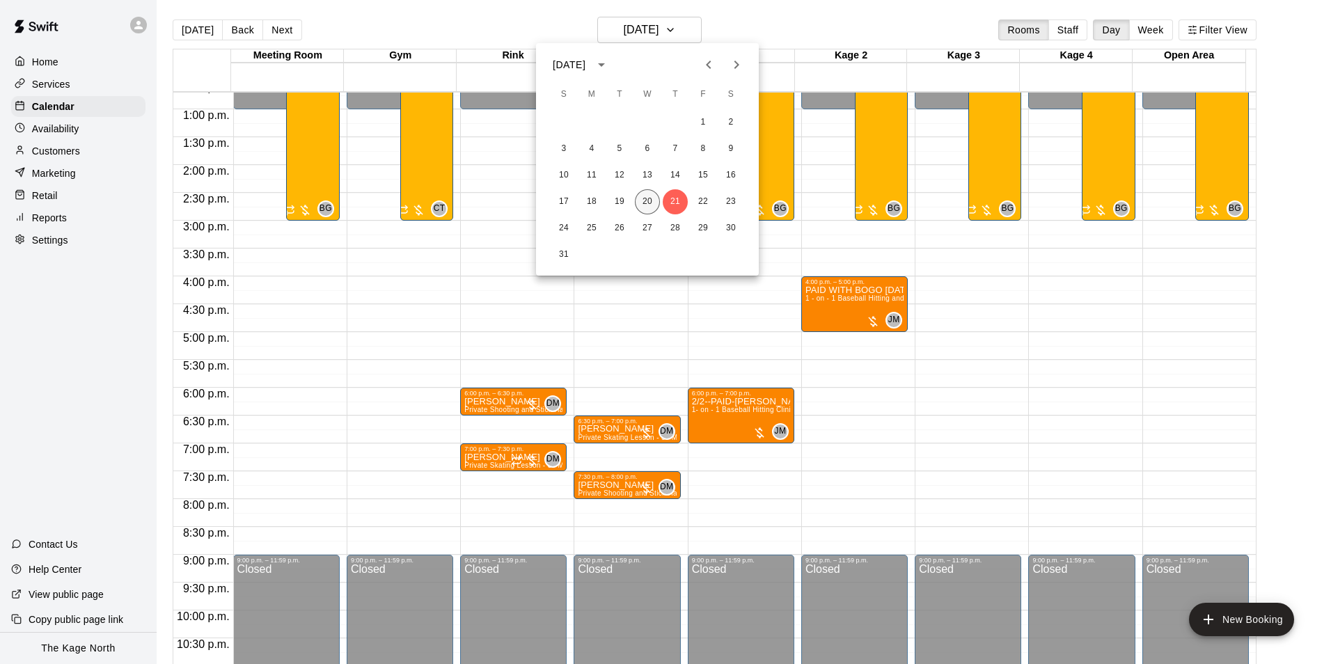
click at [643, 197] on button "20" at bounding box center [647, 201] width 25 height 25
